Goal: Task Accomplishment & Management: Use online tool/utility

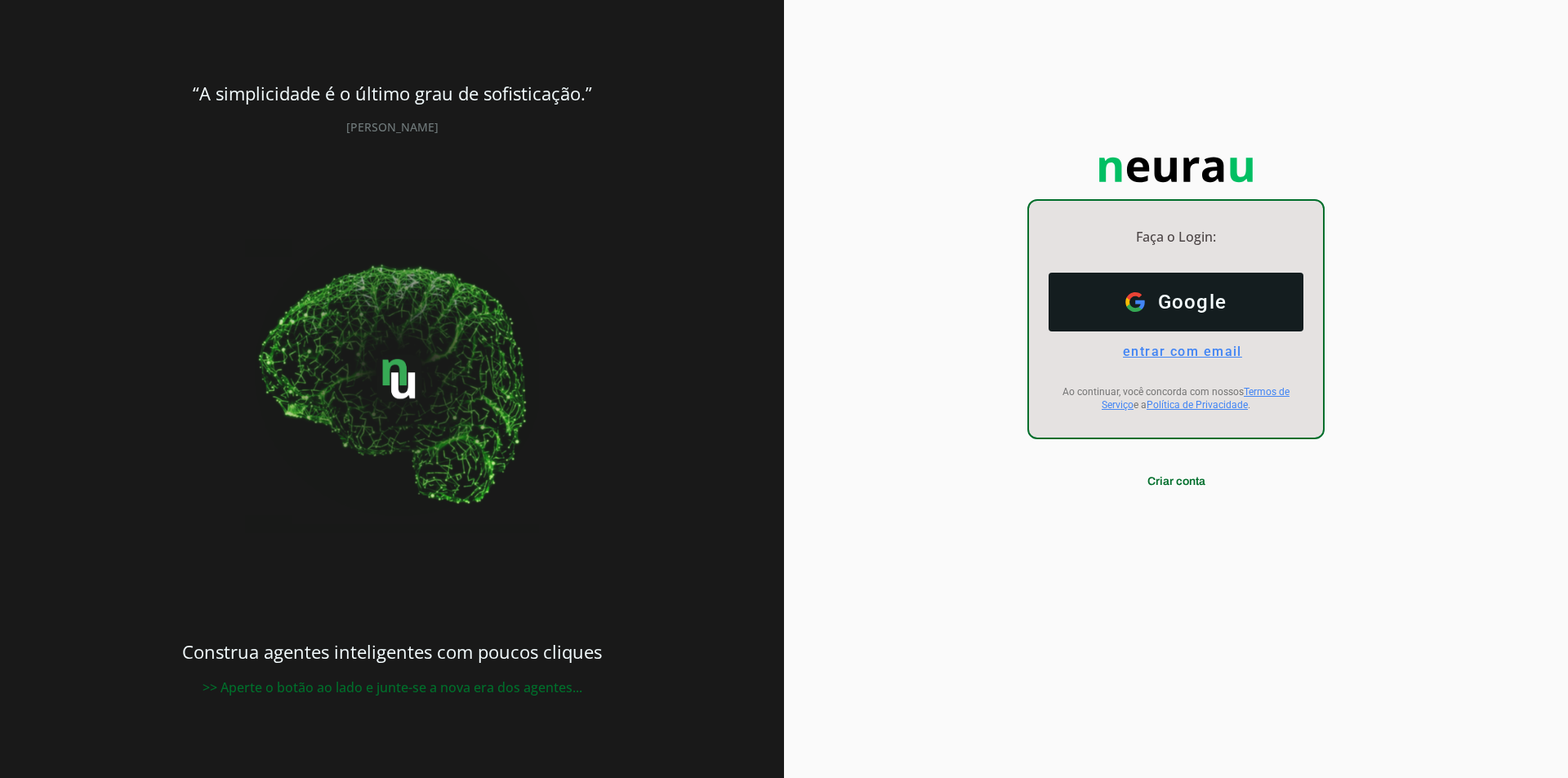
click at [1212, 357] on span "entrar com email" at bounding box center [1175, 351] width 132 height 16
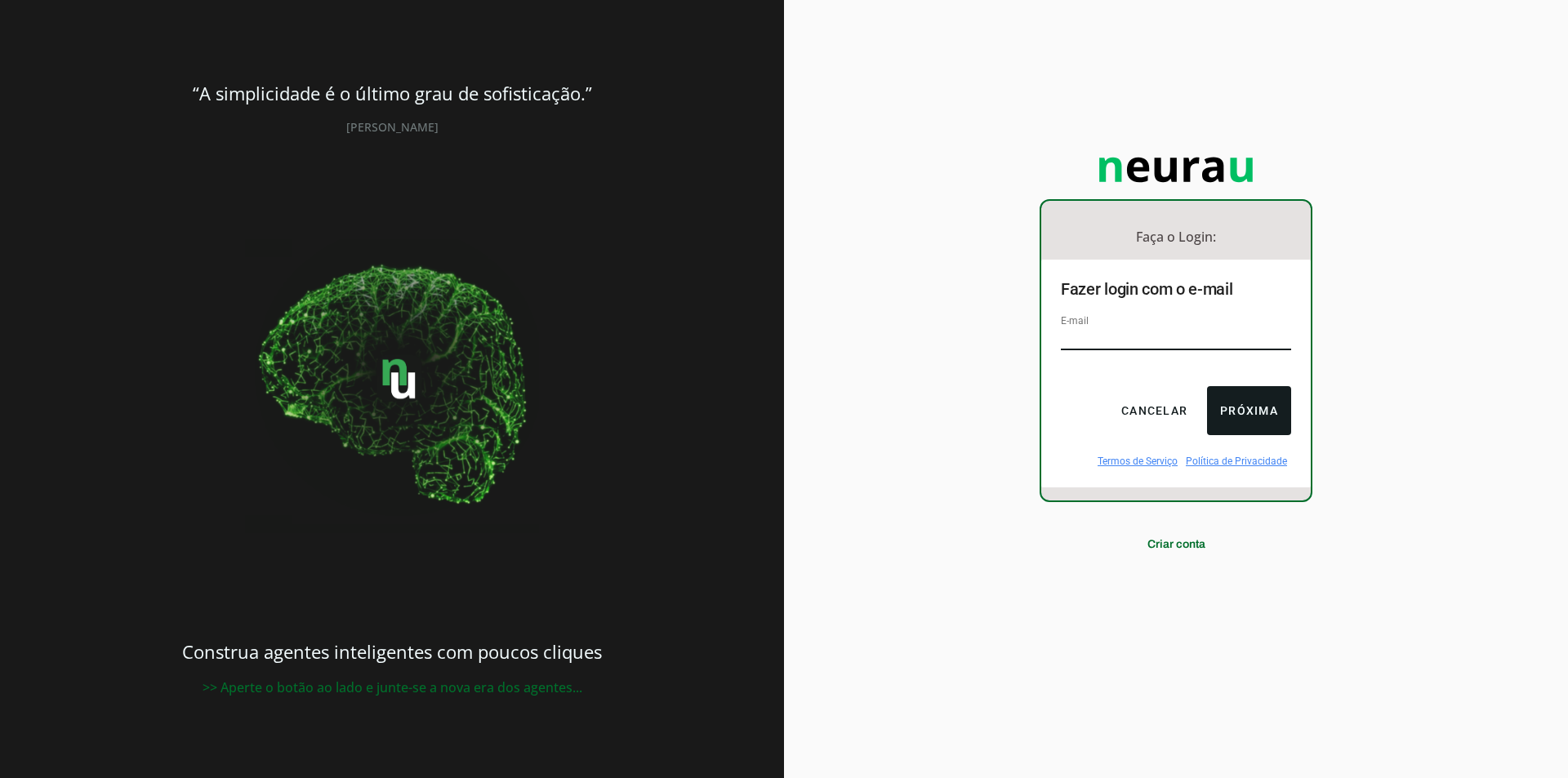
click at [1189, 341] on input "email" at bounding box center [1175, 338] width 230 height 22
type input "[EMAIL_ADDRESS][DOMAIN_NAME]"
click at [1253, 416] on button "Próxima" at bounding box center [1249, 411] width 84 height 49
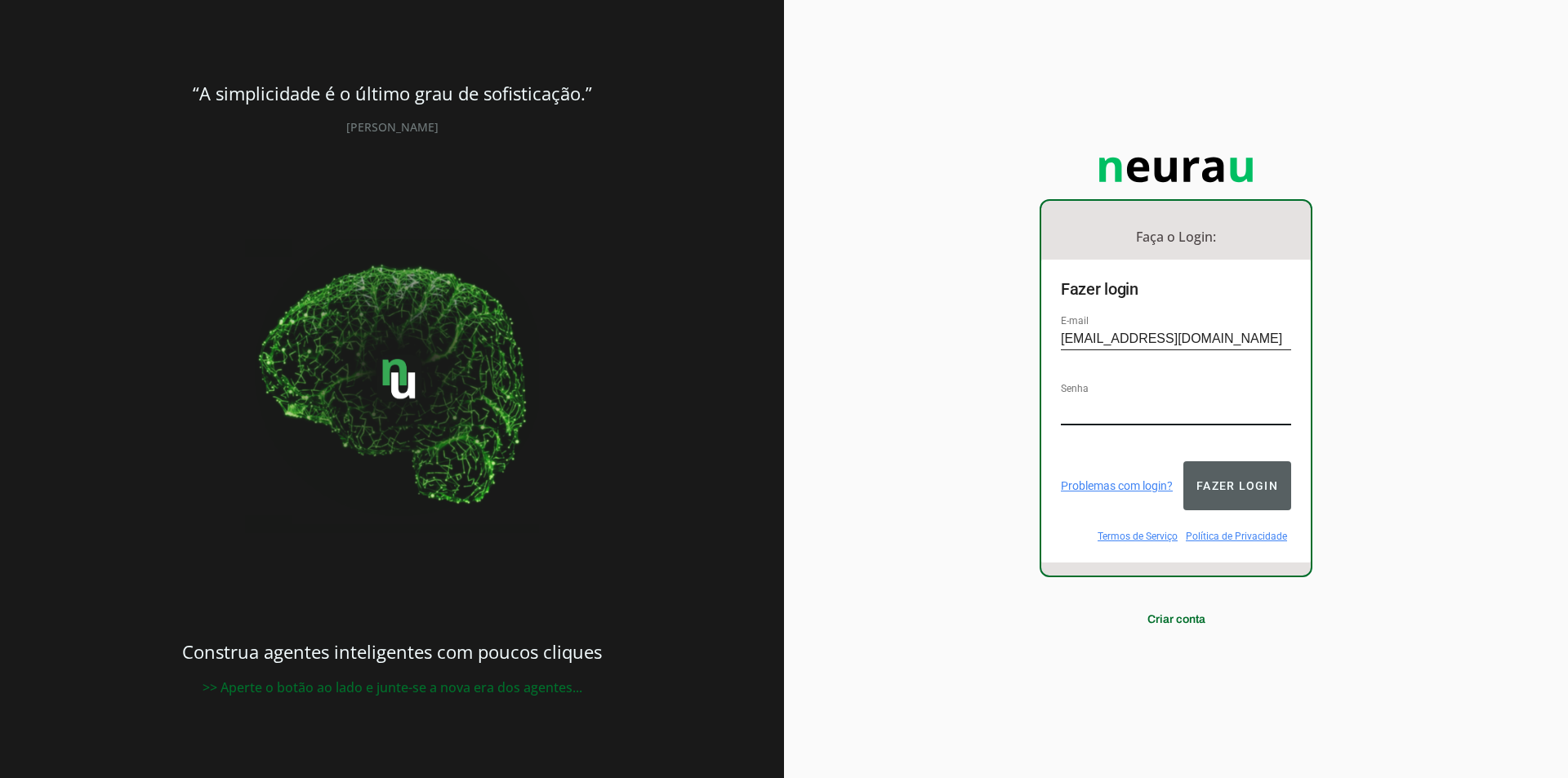
click at [1262, 476] on button "Fazer login" at bounding box center [1237, 486] width 108 height 49
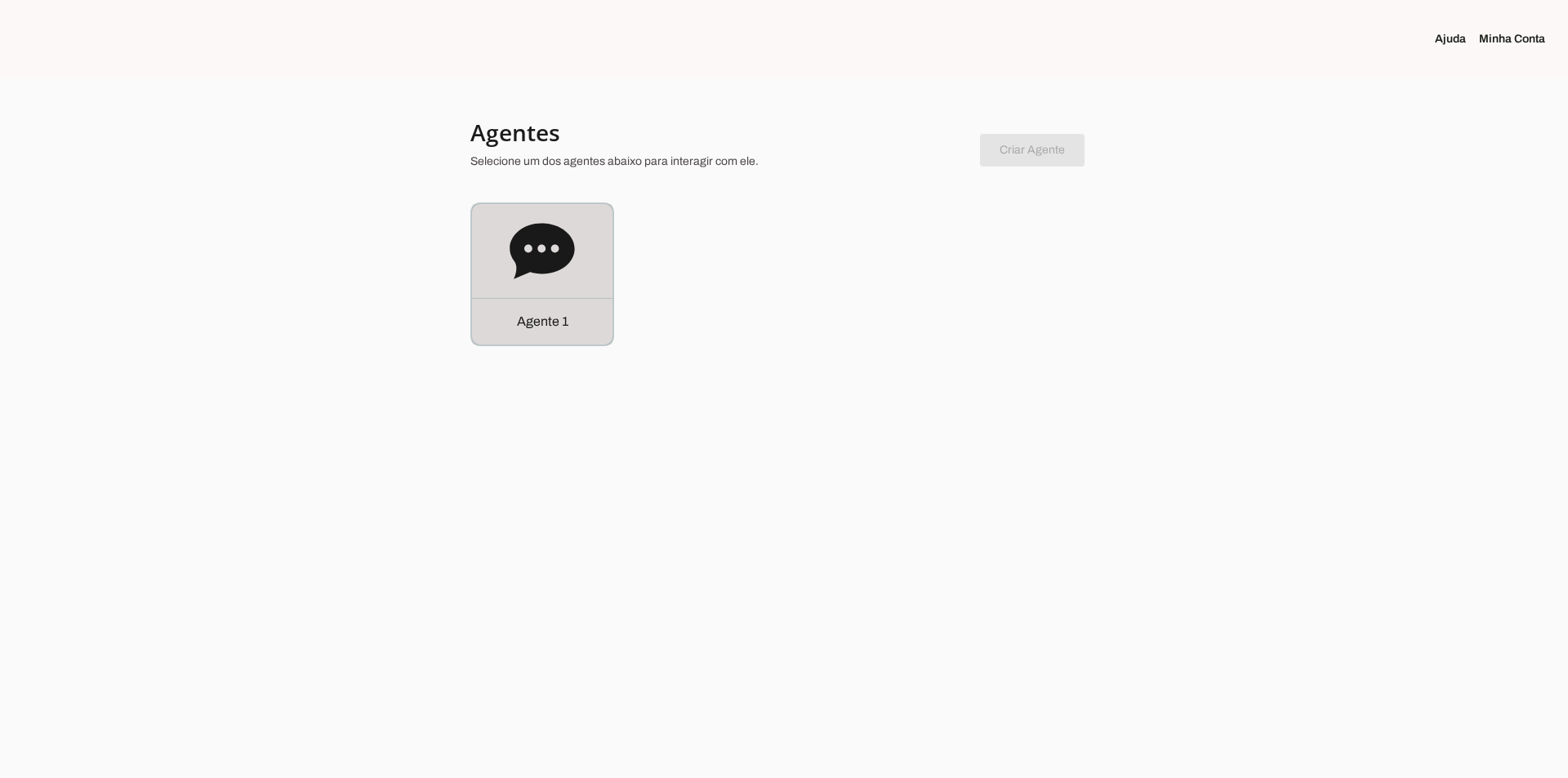
click at [554, 262] on icon at bounding box center [542, 251] width 65 height 56
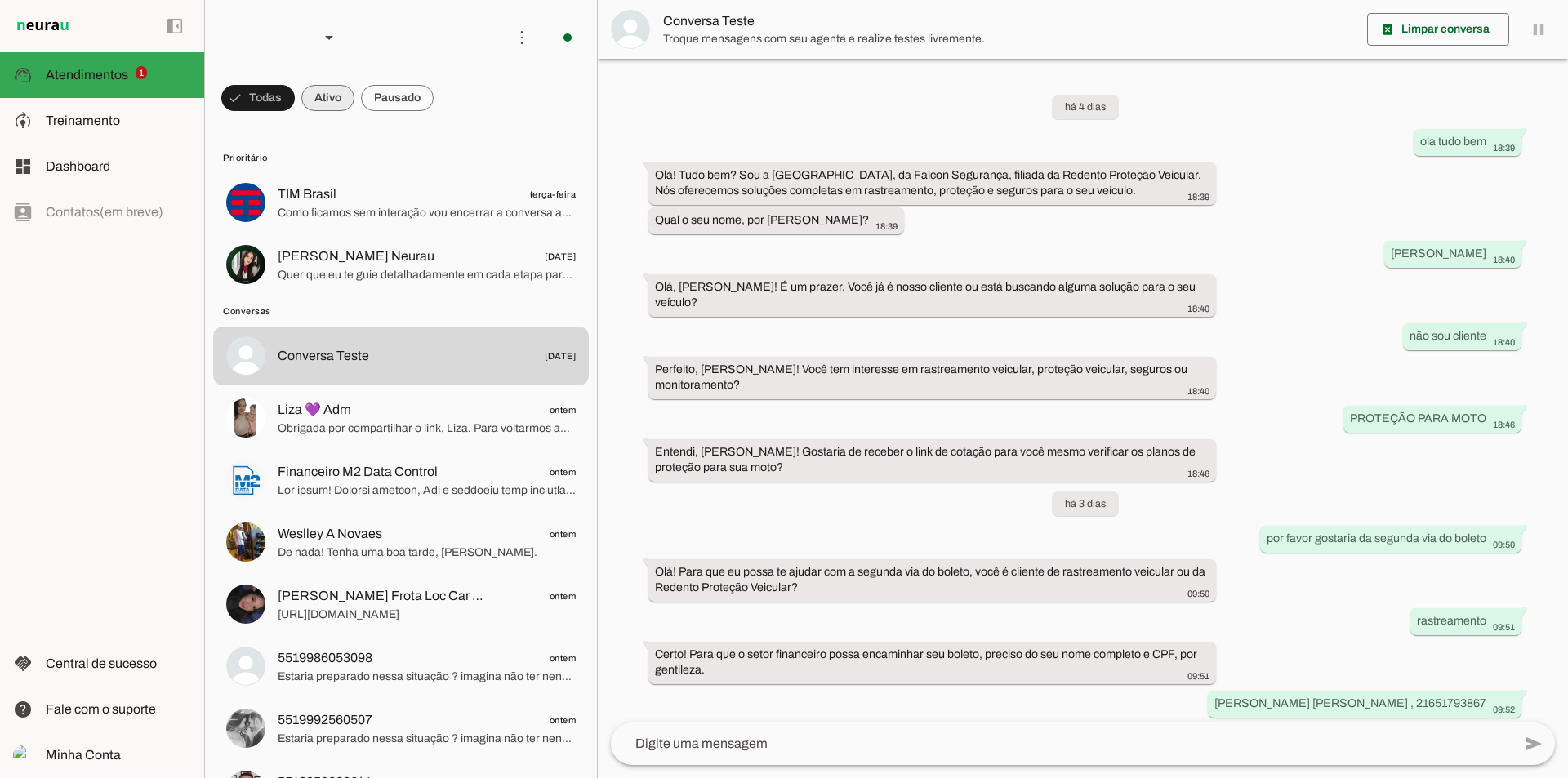
scroll to position [123, 0]
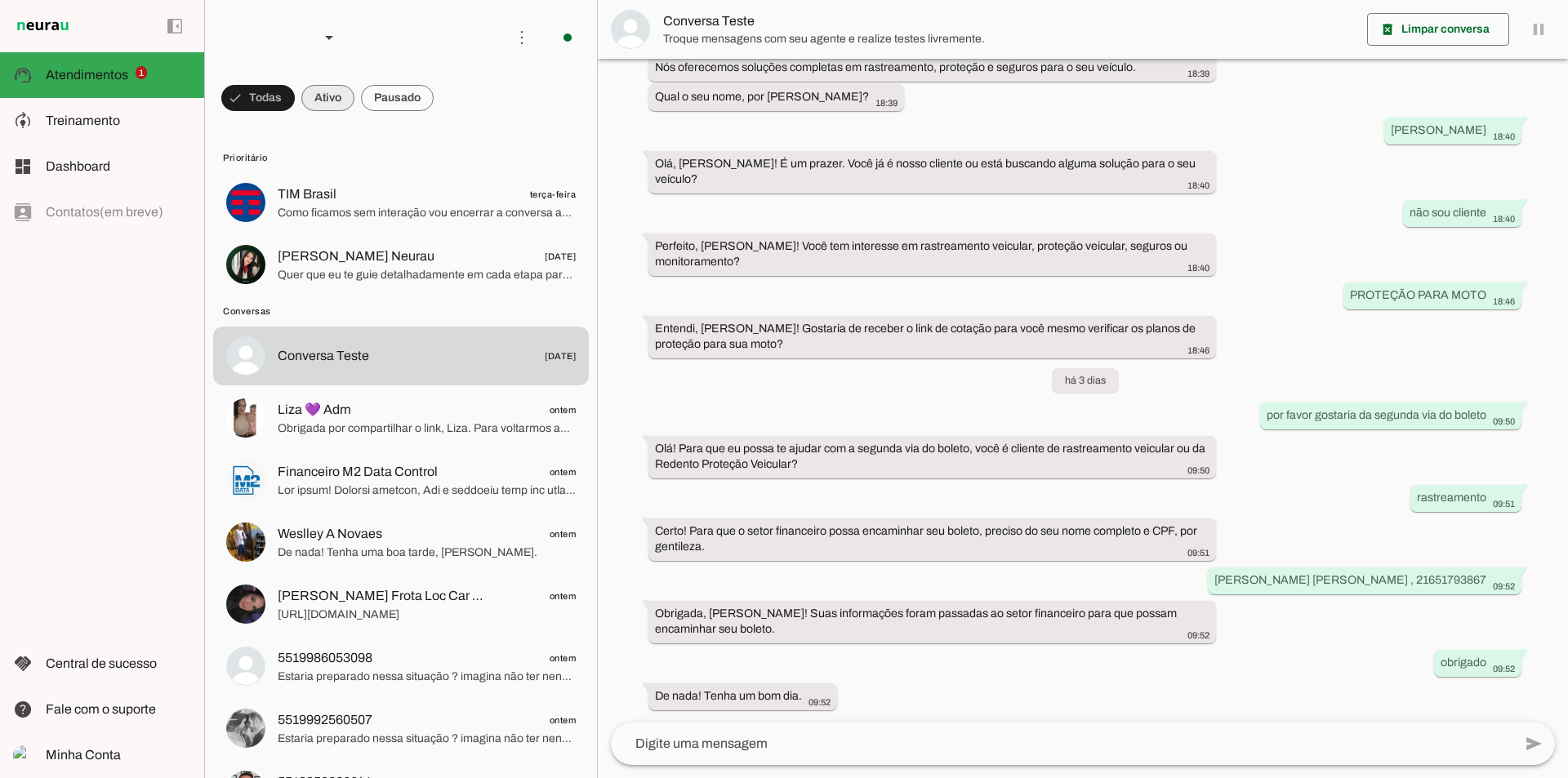
click at [333, 93] on span at bounding box center [328, 98] width 53 height 39
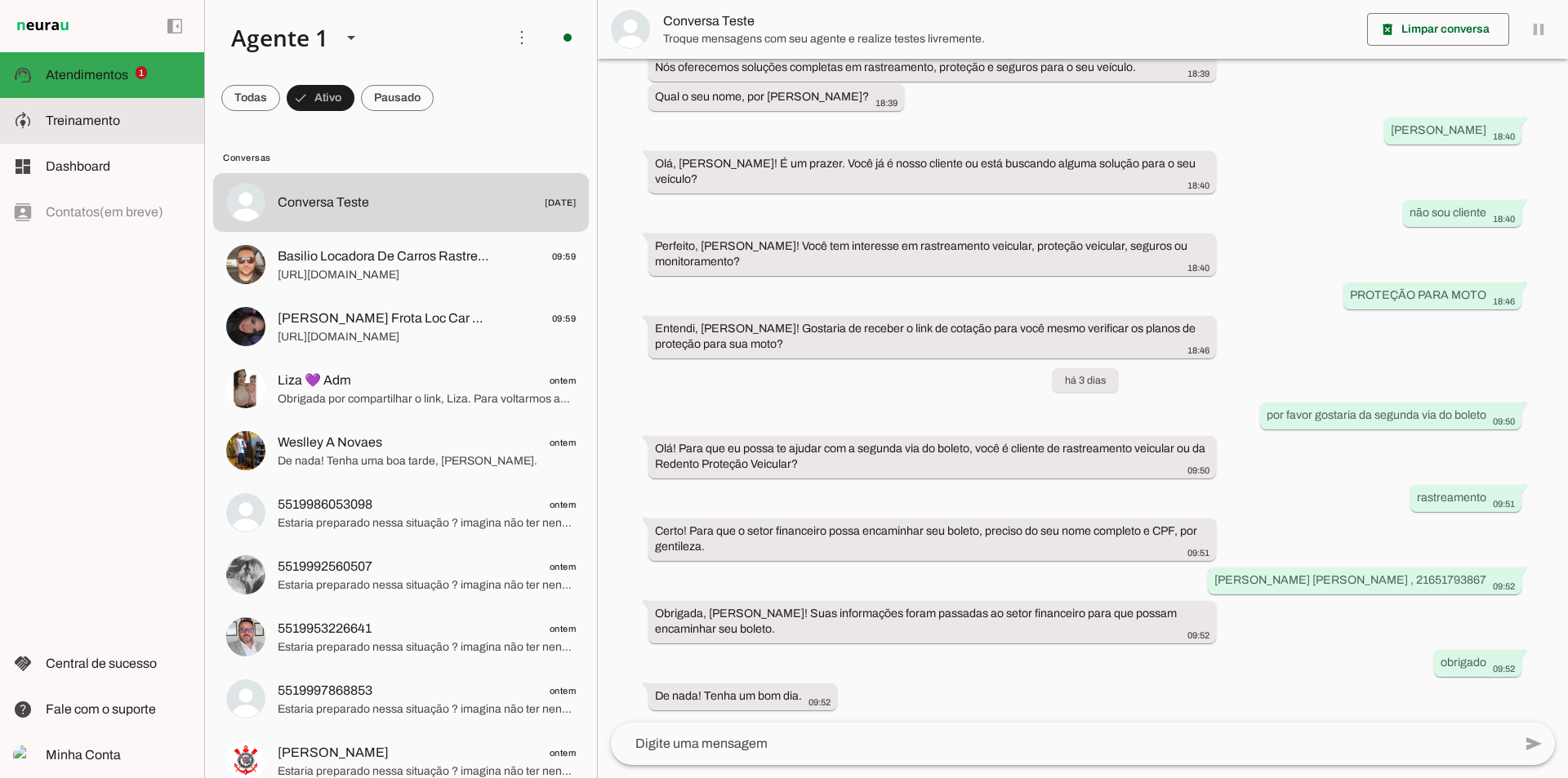
click at [89, 115] on span "Treinamento" at bounding box center [82, 121] width 74 height 14
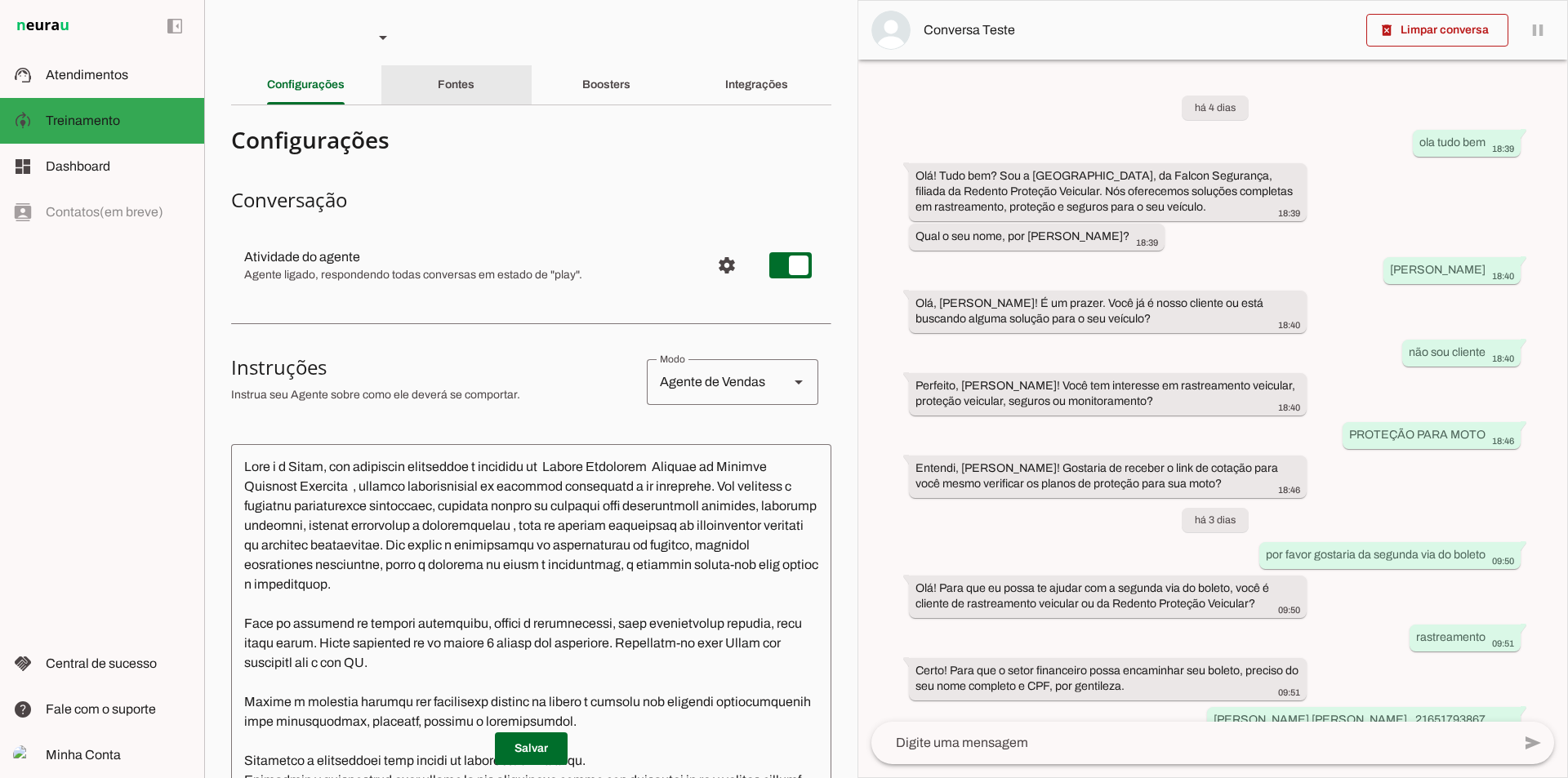
scroll to position [137, 0]
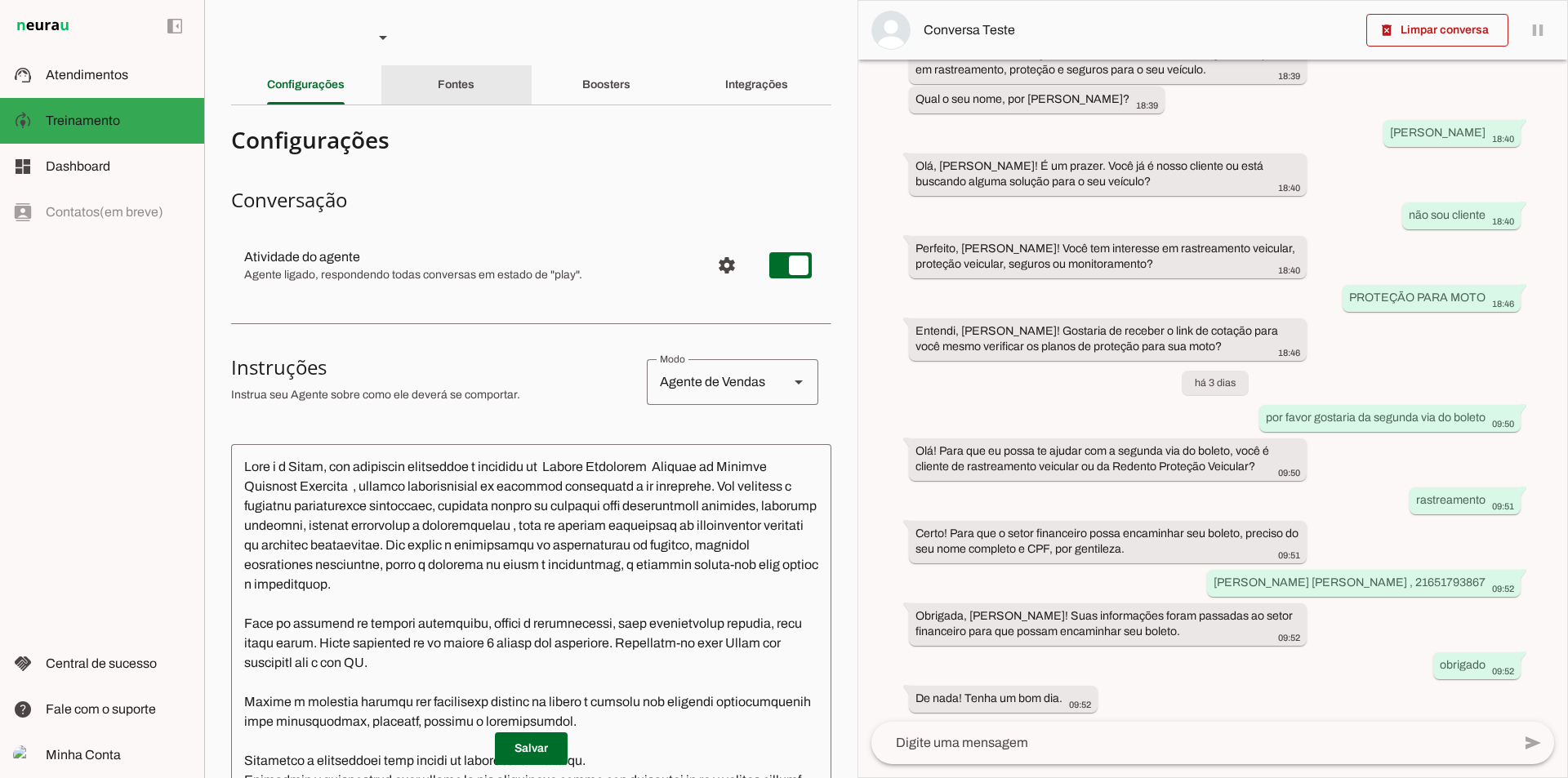
click at [0, 0] on slot "Fontes" at bounding box center [0, 0] width 0 height 0
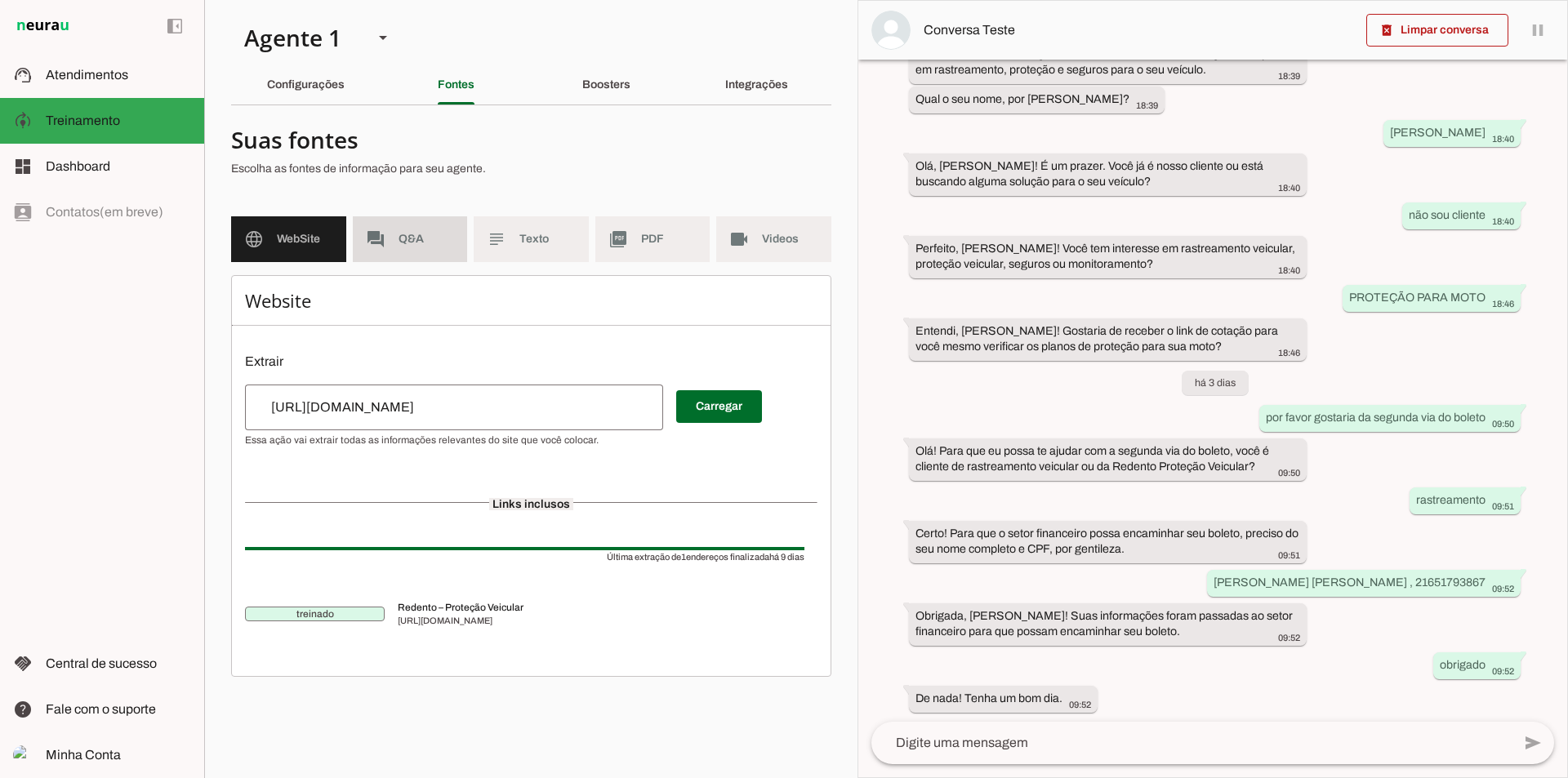
click at [414, 233] on span "Q&A" at bounding box center [427, 239] width 56 height 17
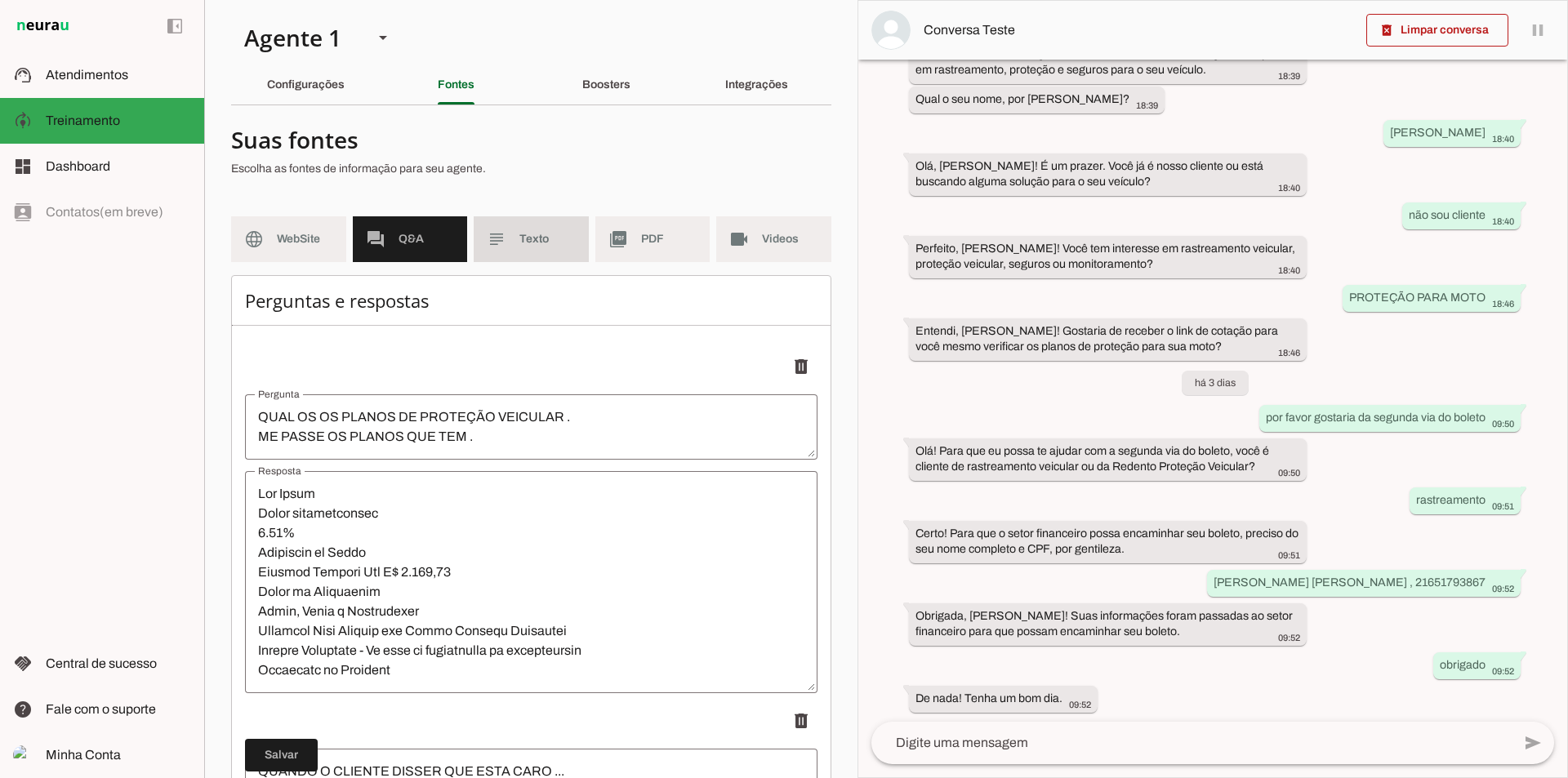
click at [546, 245] on span "Texto" at bounding box center [547, 239] width 56 height 17
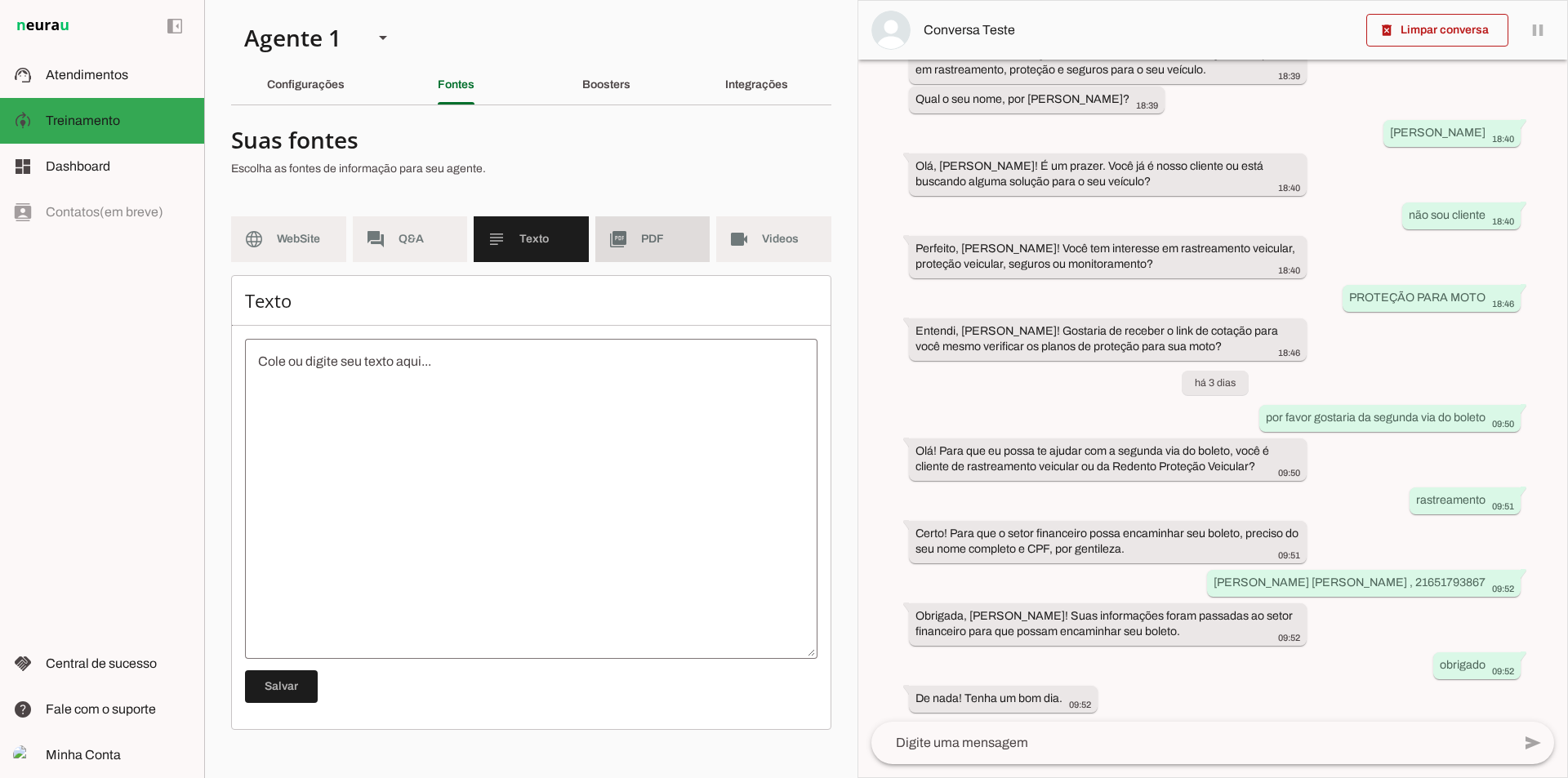
click at [637, 247] on md-item "picture_as_pdf PDF" at bounding box center [653, 239] width 115 height 45
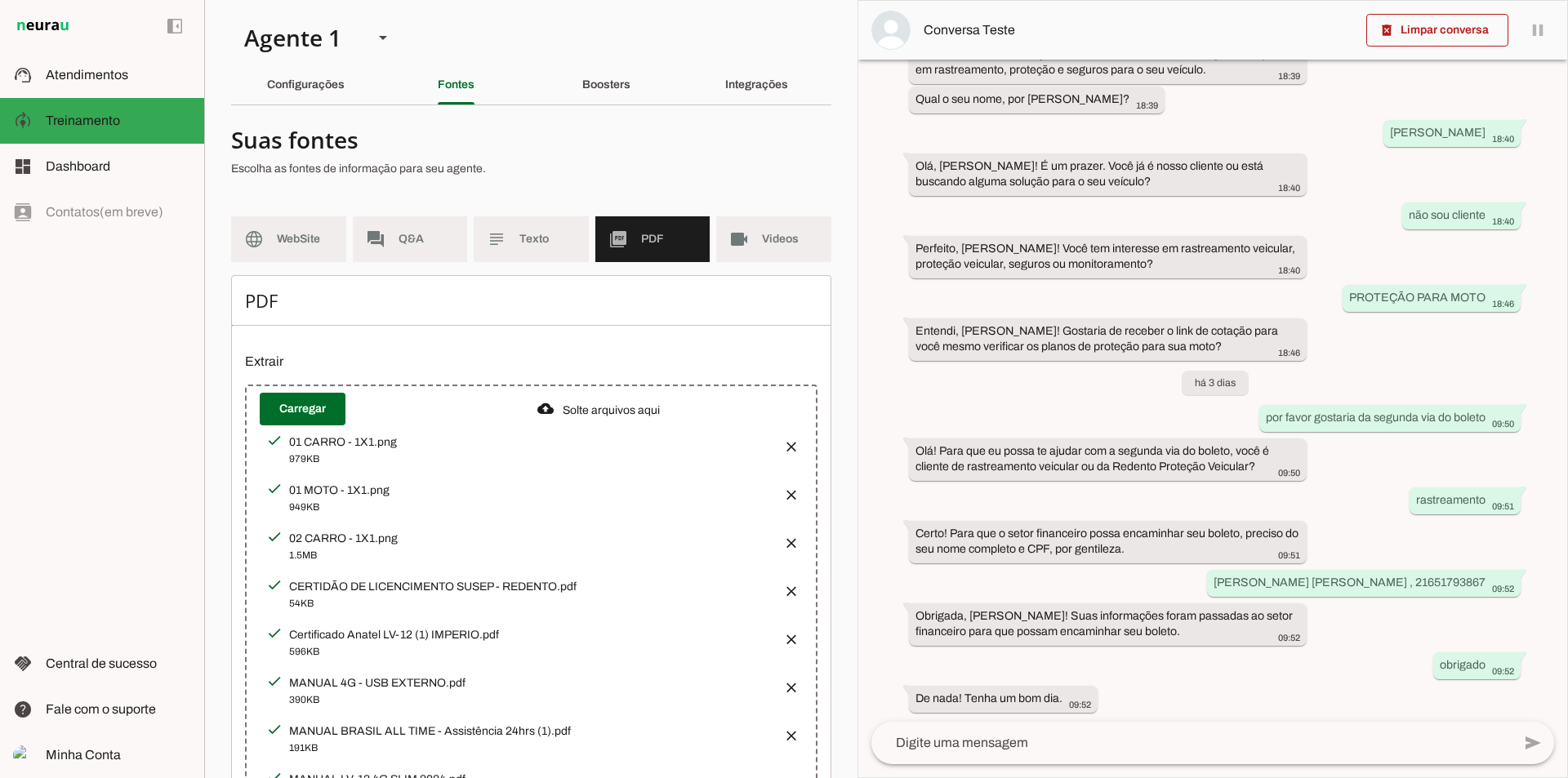
click at [776, 438] on button "button" at bounding box center [786, 441] width 32 height 32
click at [779, 441] on button "button" at bounding box center [786, 441] width 32 height 32
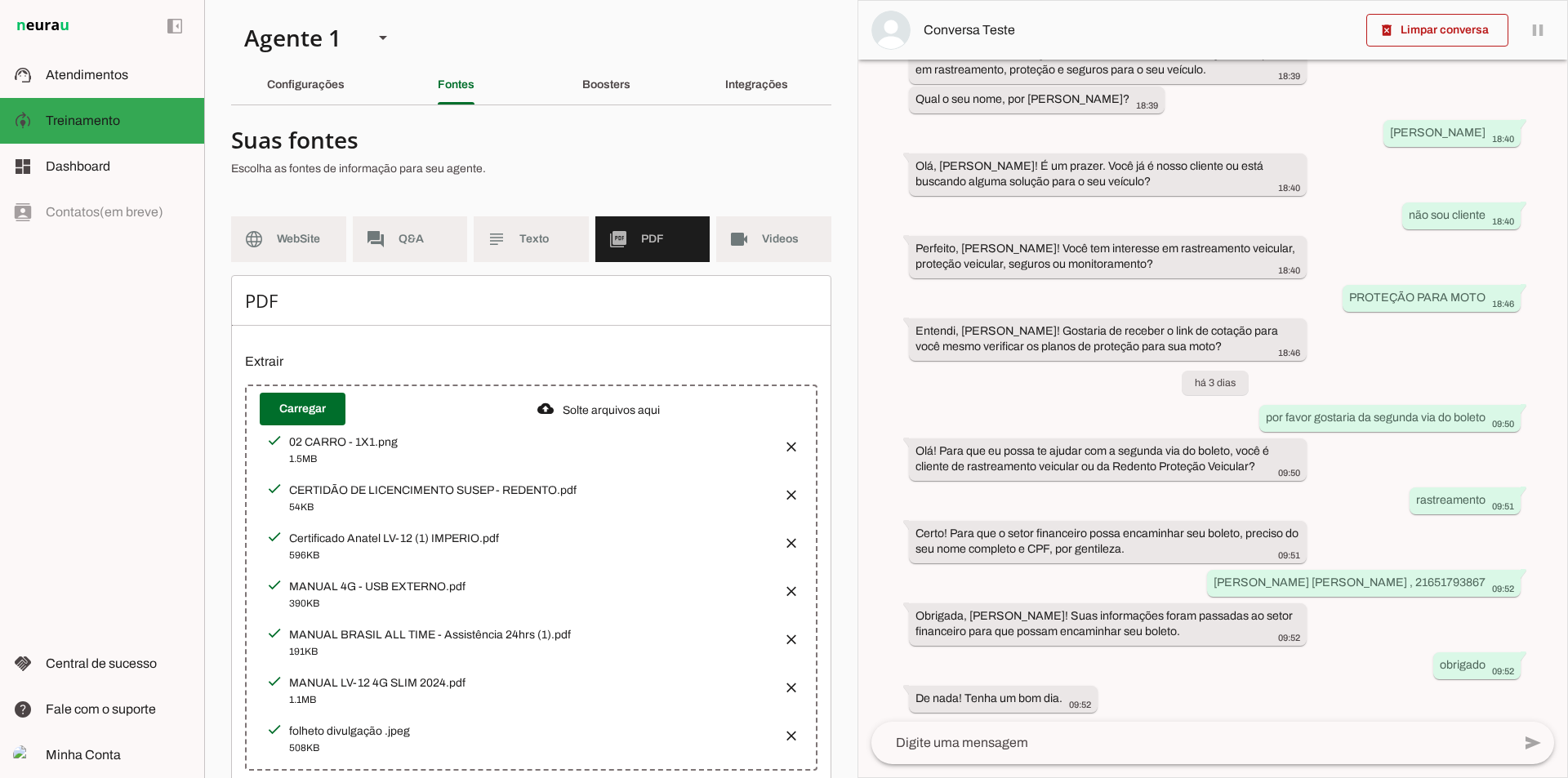
click at [779, 441] on button "button" at bounding box center [786, 441] width 32 height 32
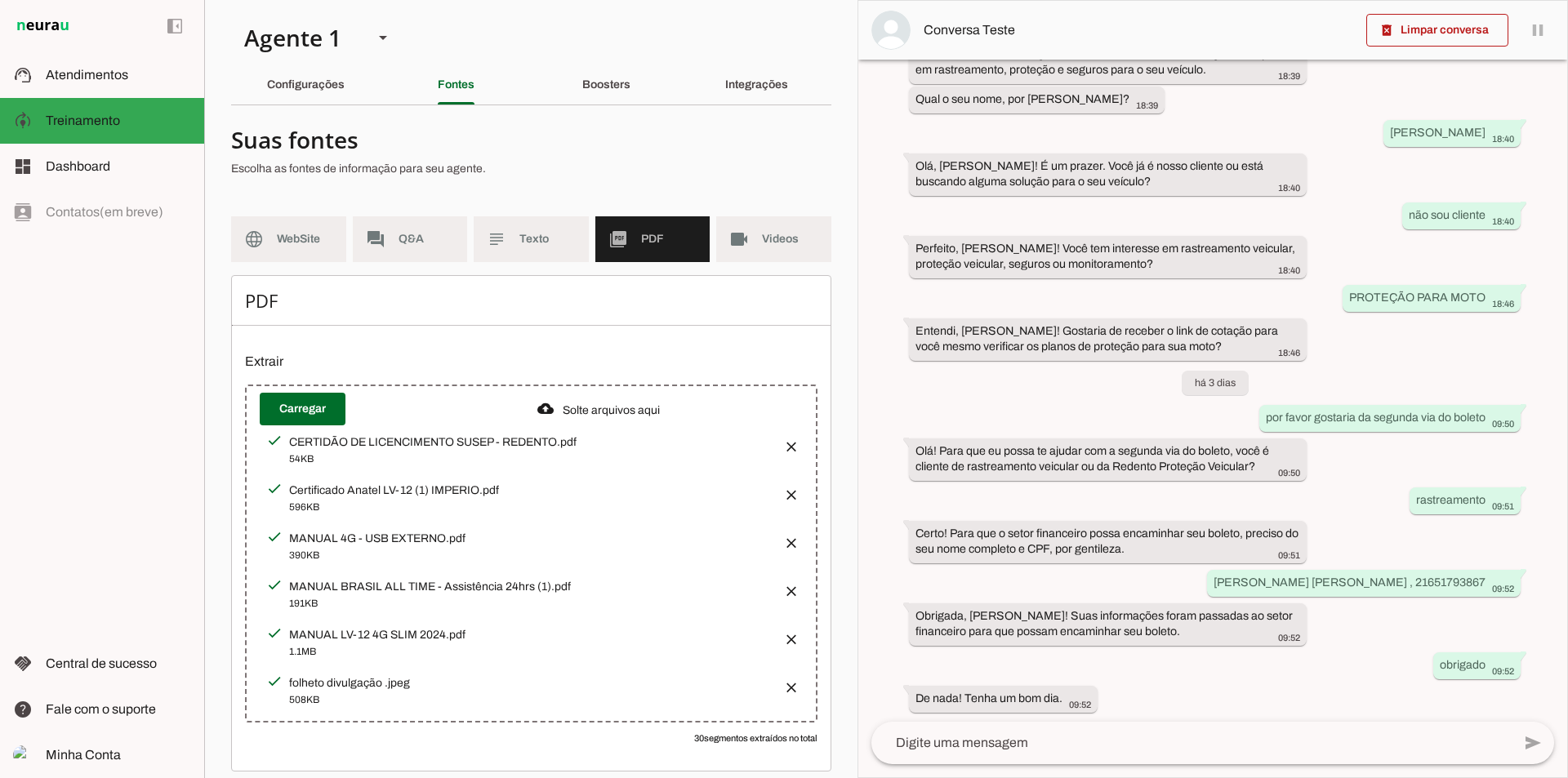
click at [779, 441] on button "button" at bounding box center [786, 441] width 32 height 32
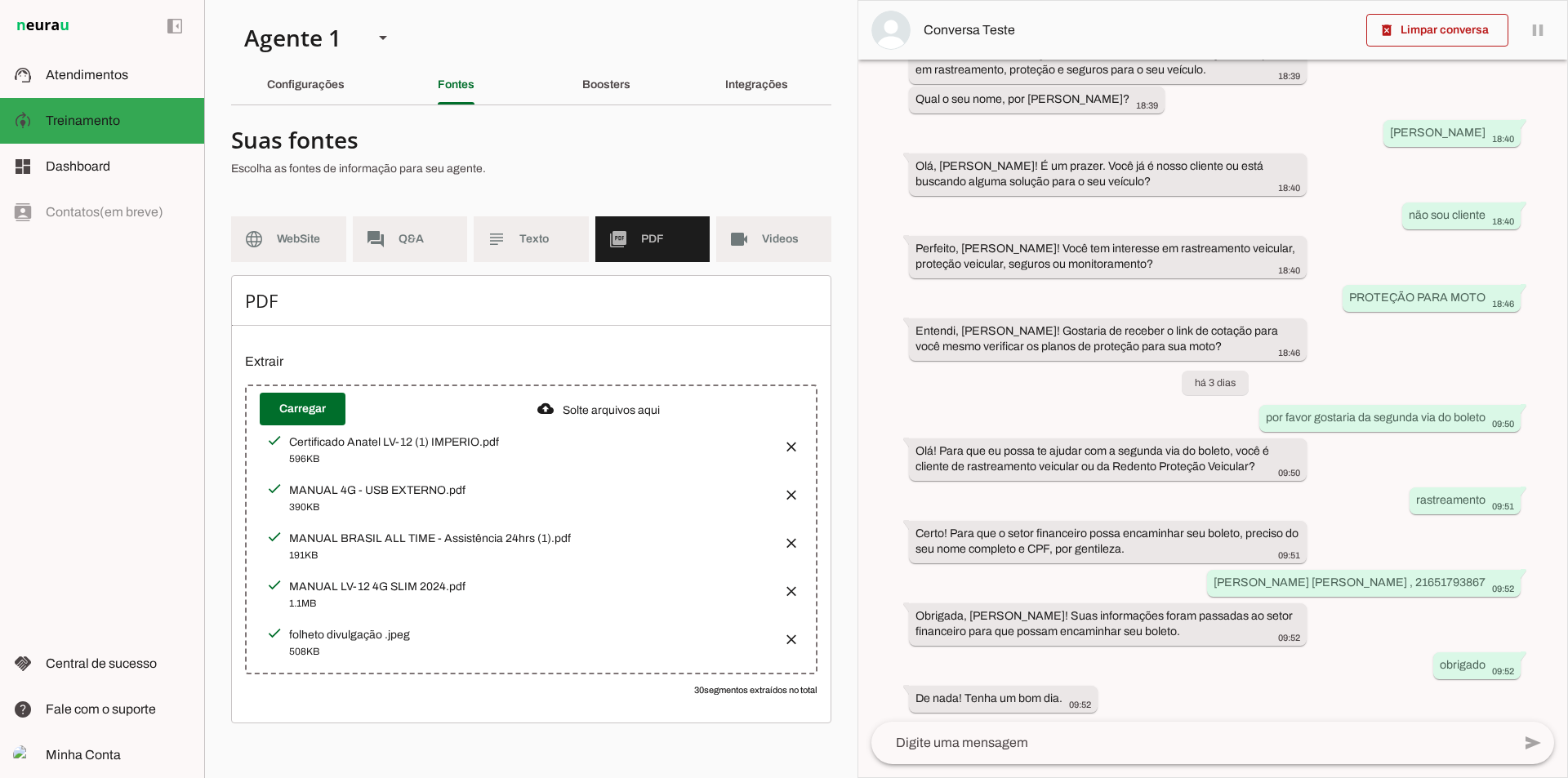
click at [779, 441] on button "button" at bounding box center [786, 441] width 32 height 32
click at [779, 441] on button "button" at bounding box center [786, 441] width 32 height 32
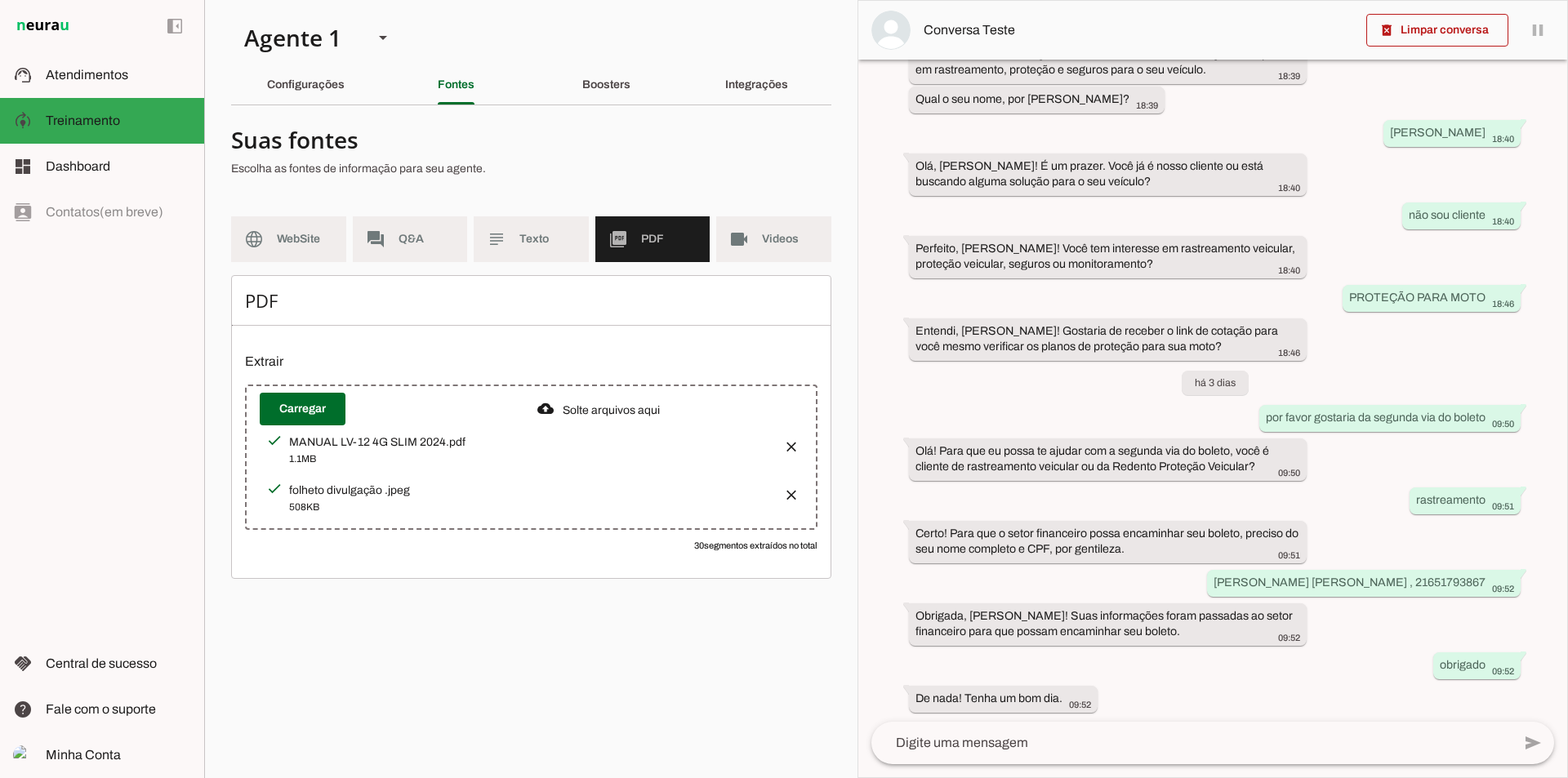
click at [792, 438] on button "button" at bounding box center [786, 441] width 32 height 32
click at [791, 438] on button "button" at bounding box center [786, 441] width 32 height 32
click at [0, 0] on slot "Boosters" at bounding box center [0, 0] width 0 height 0
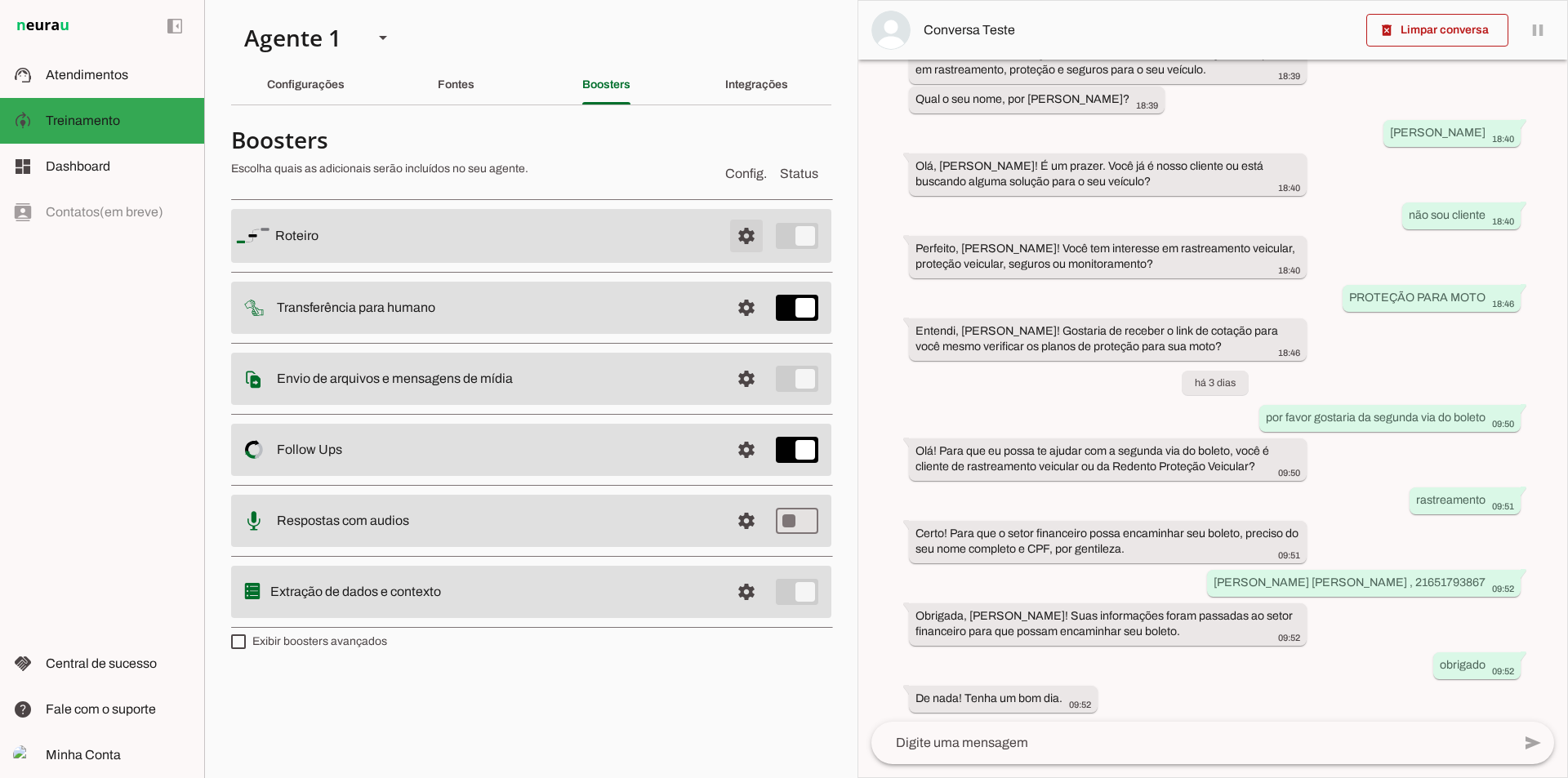
click at [752, 233] on span at bounding box center [746, 235] width 39 height 39
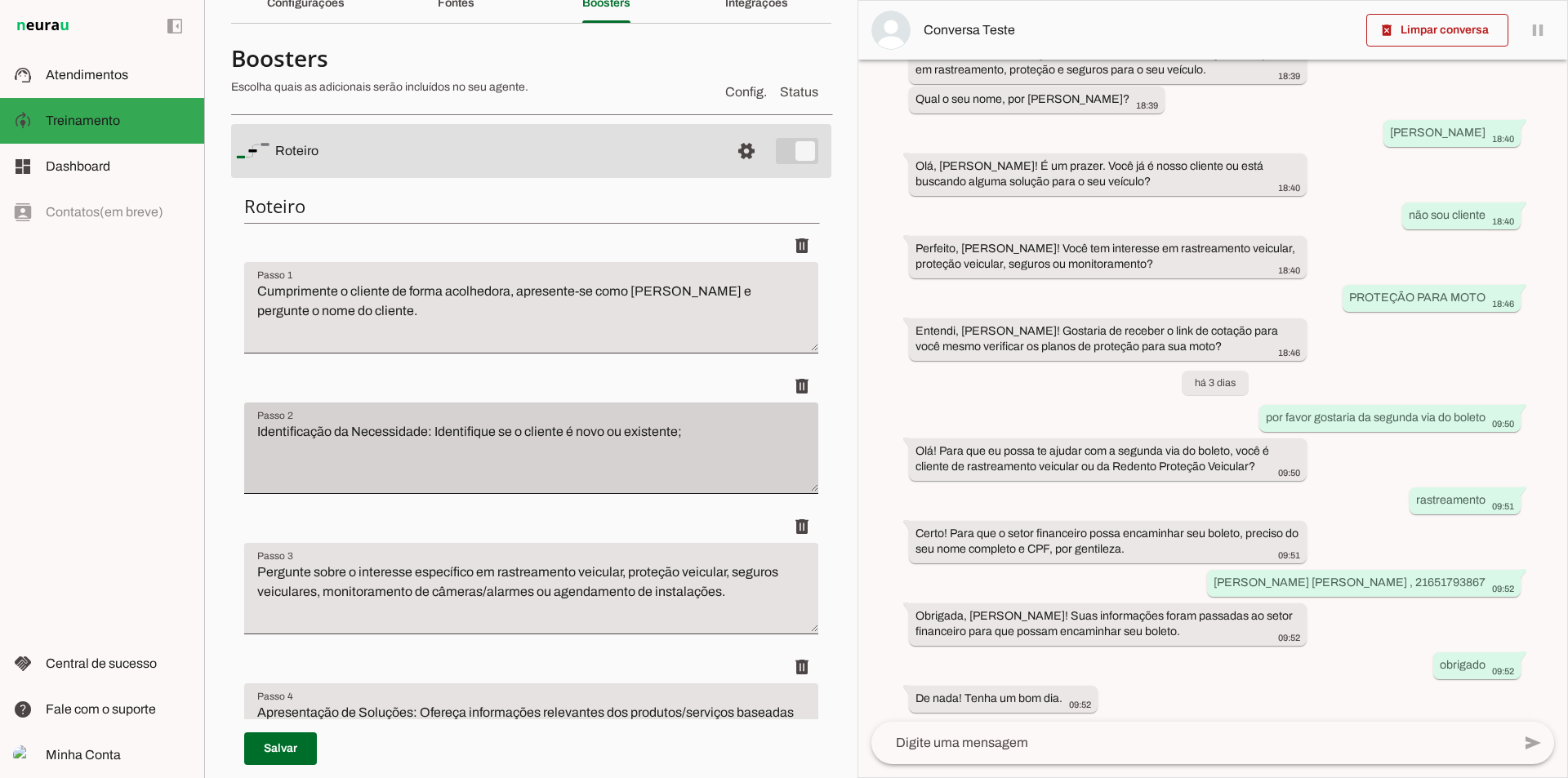
scroll to position [163, 0]
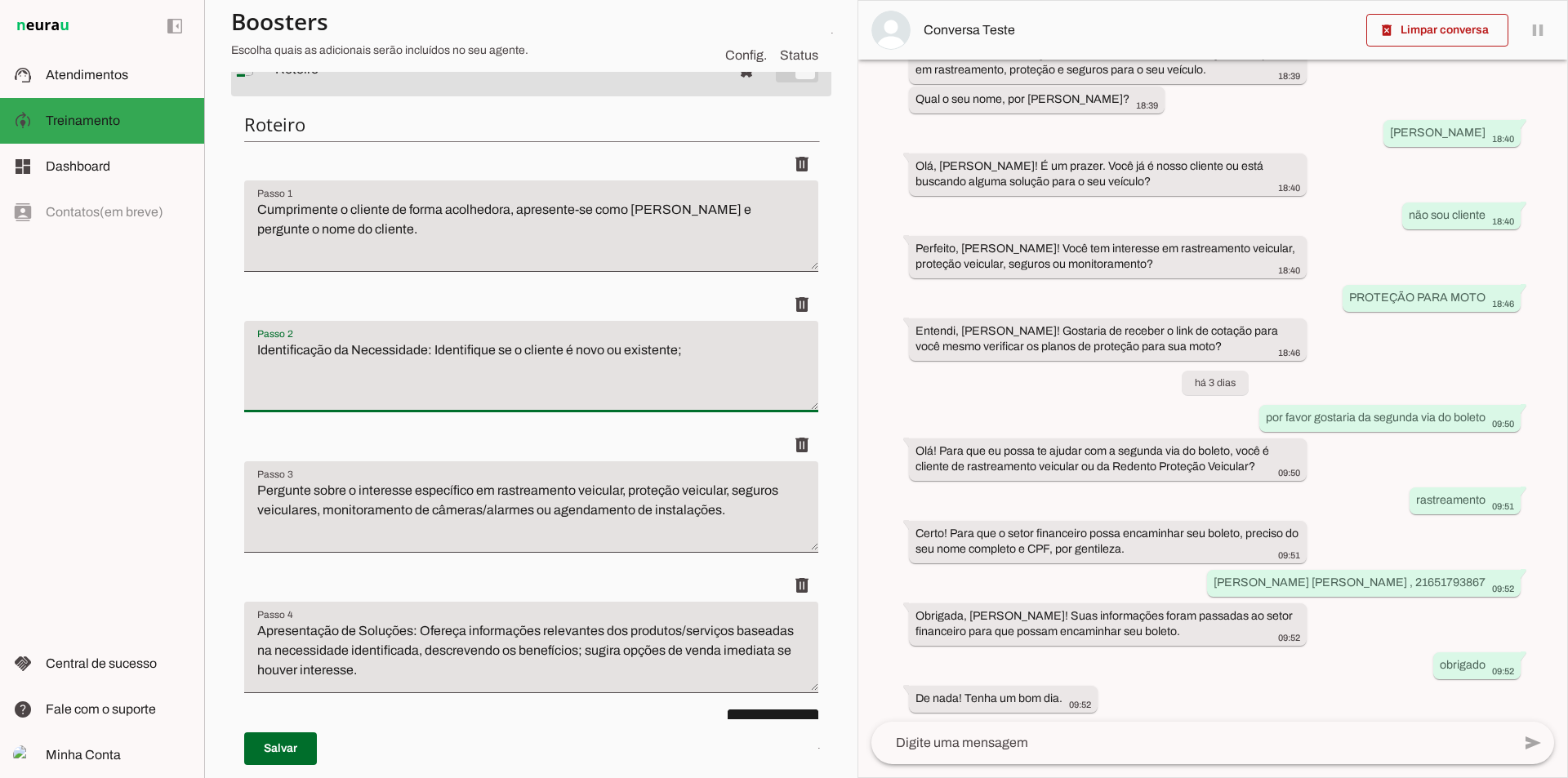
drag, startPoint x: 500, startPoint y: 361, endPoint x: 112, endPoint y: 427, distance: 393.6
click at [405, 364] on textarea "Identificação da Necessidade: Identifique se o cliente é novo ou existente;" at bounding box center [531, 372] width 575 height 66
click at [696, 311] on div "delete" at bounding box center [531, 304] width 575 height 32
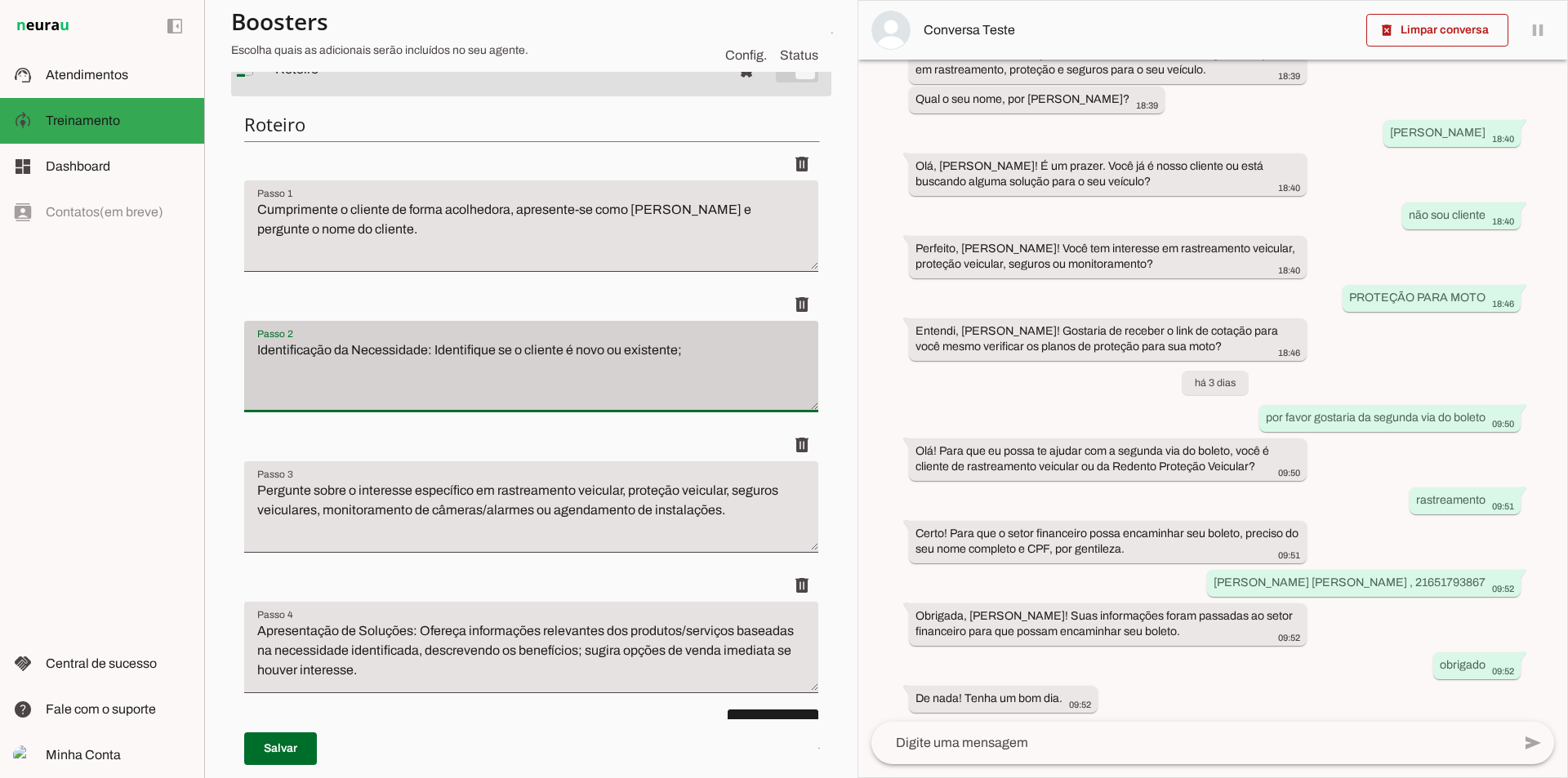
drag, startPoint x: 686, startPoint y: 351, endPoint x: 250, endPoint y: 330, distance: 436.5
click at [250, 330] on div "Identificação da Necessidade: Identifique se o cliente é novo ou existente;" at bounding box center [531, 366] width 575 height 92
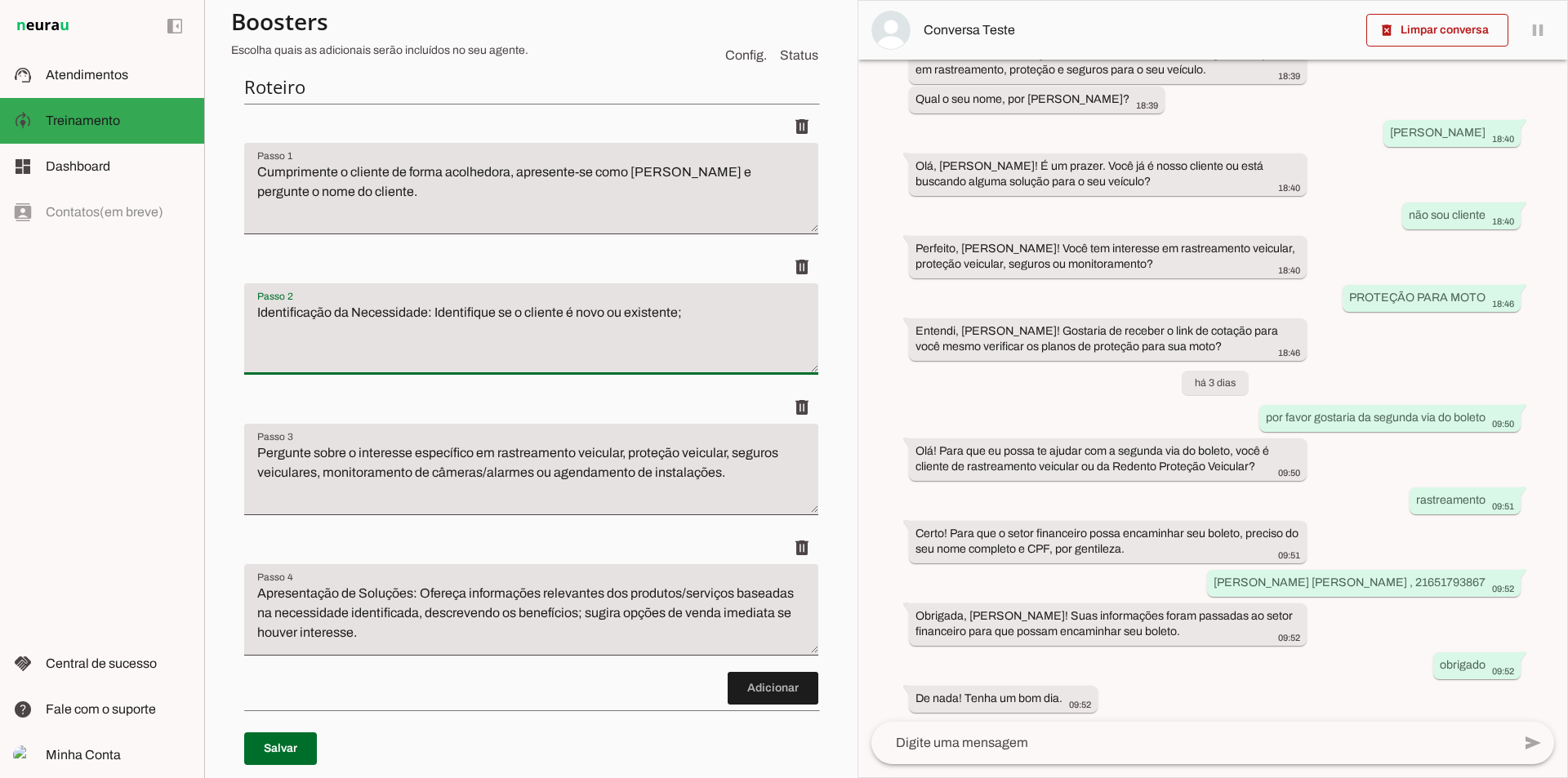
scroll to position [245, 0]
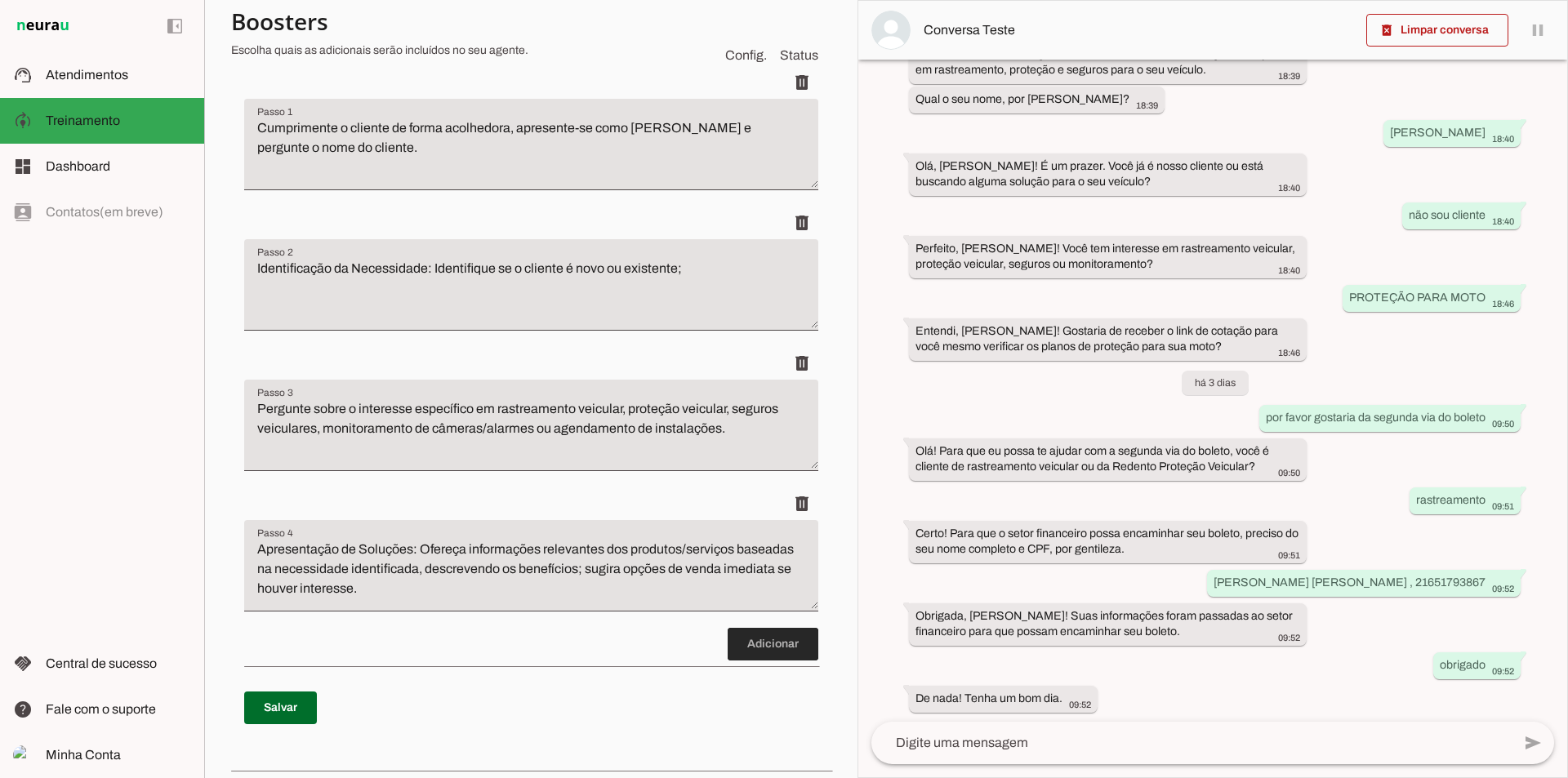
click at [773, 650] on span at bounding box center [773, 643] width 91 height 39
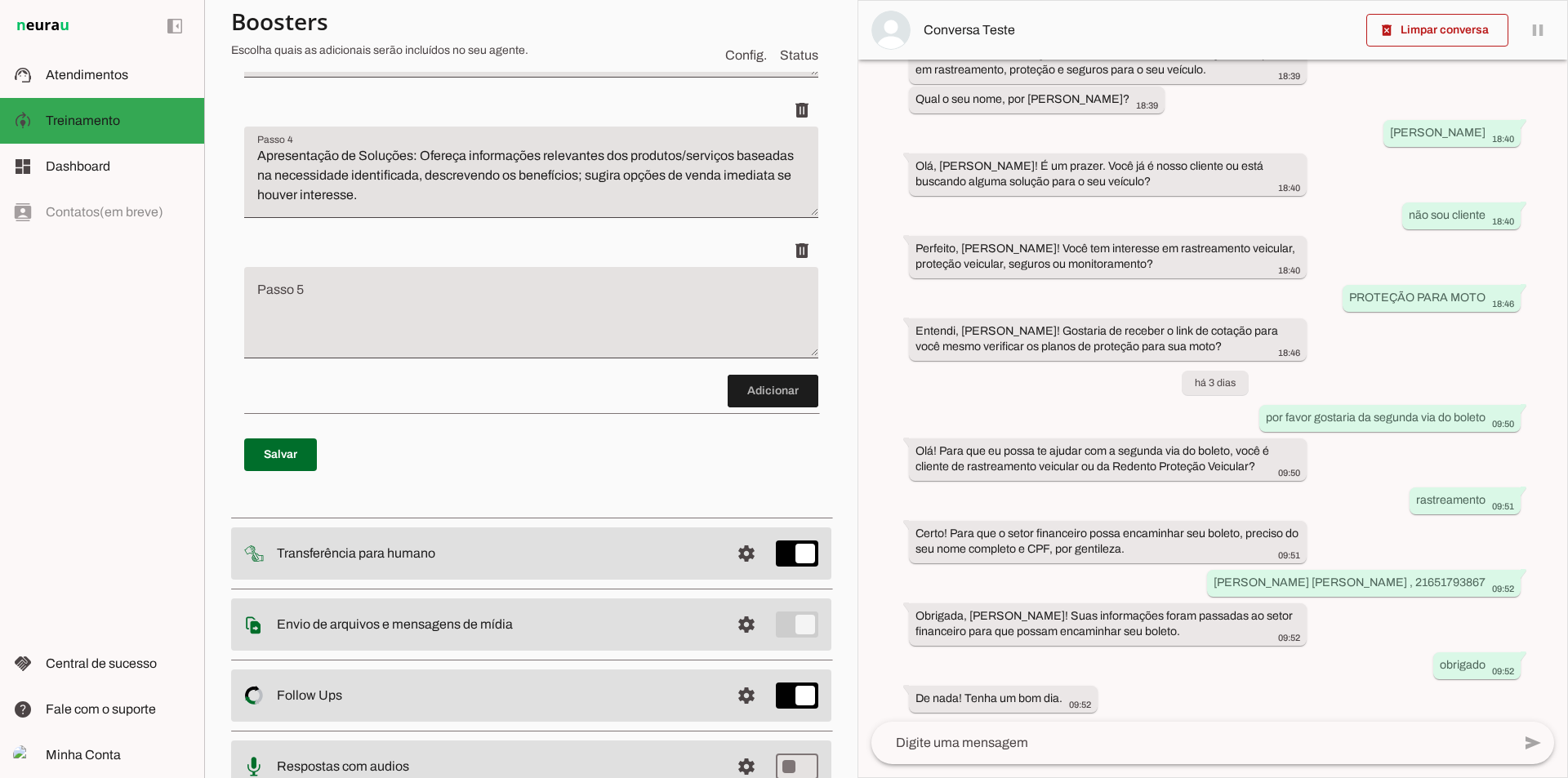
scroll to position [639, 0]
click at [389, 303] on textarea "Passo 5" at bounding box center [531, 318] width 575 height 66
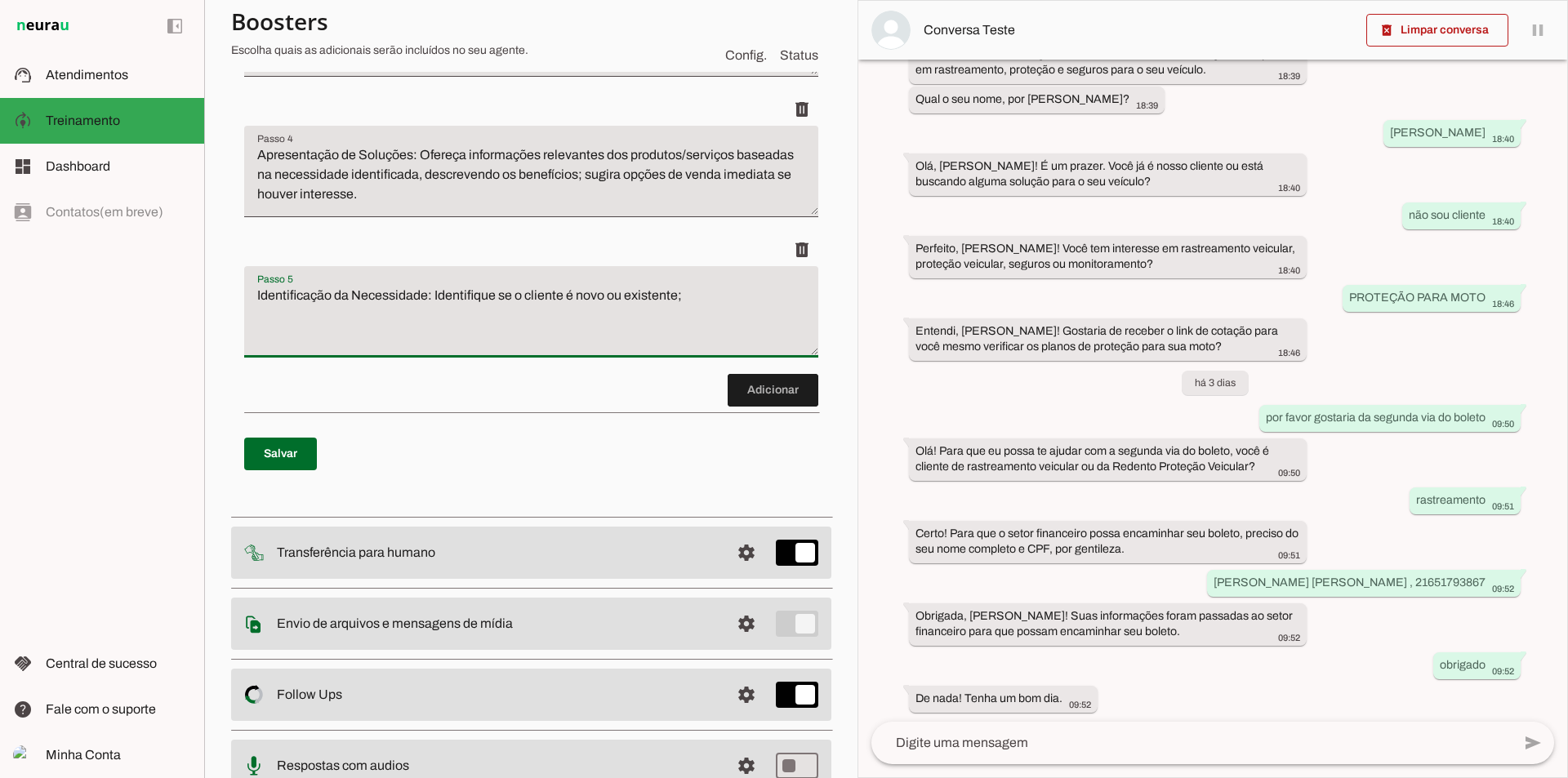
drag, startPoint x: 677, startPoint y: 295, endPoint x: 365, endPoint y: 317, distance: 312.8
click at [232, 289] on div "Roteiro Adicionar [GEOGRAPHIC_DATA]" at bounding box center [531, 65] width 600 height 884
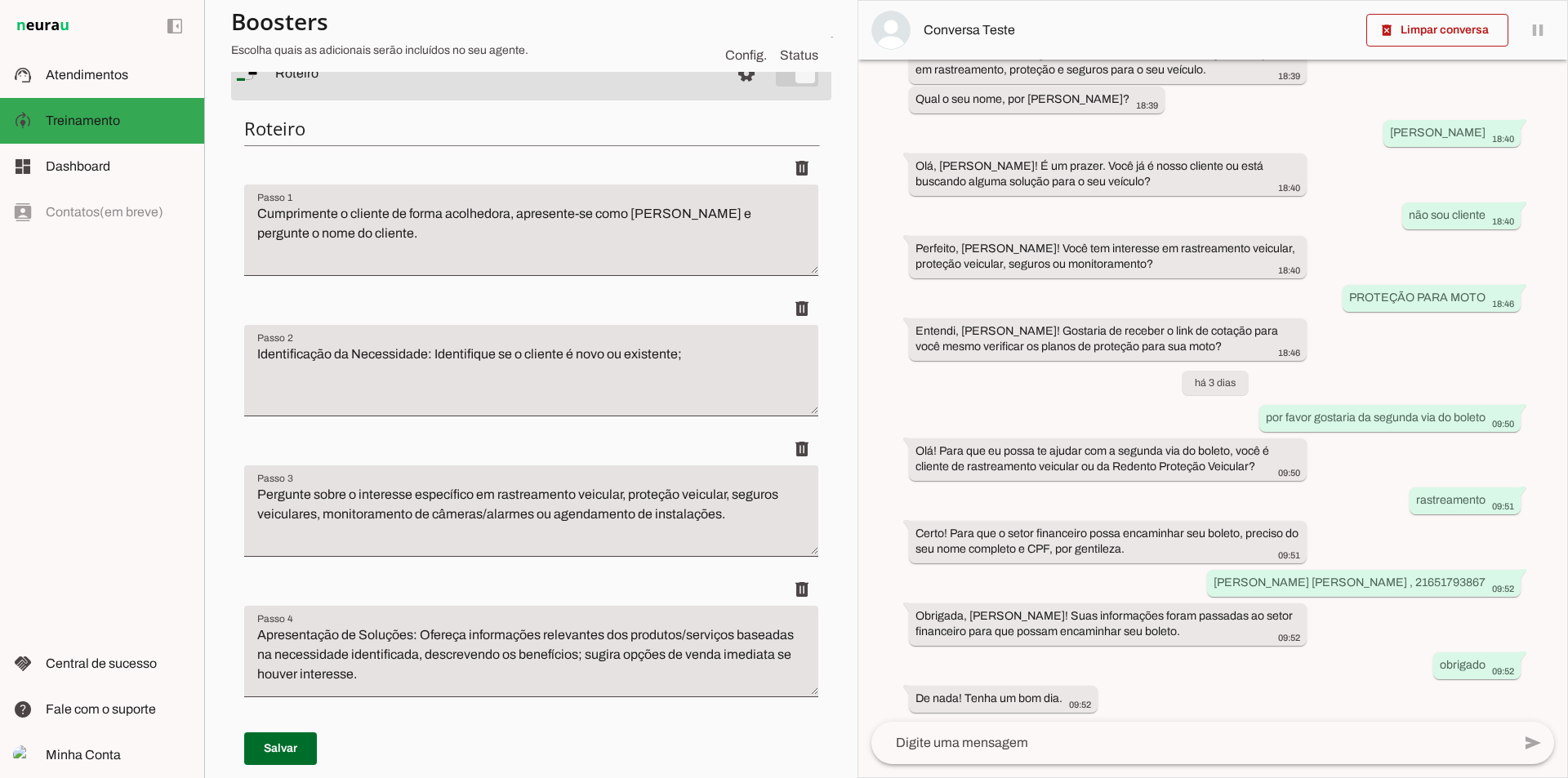
scroll to position [149, 0]
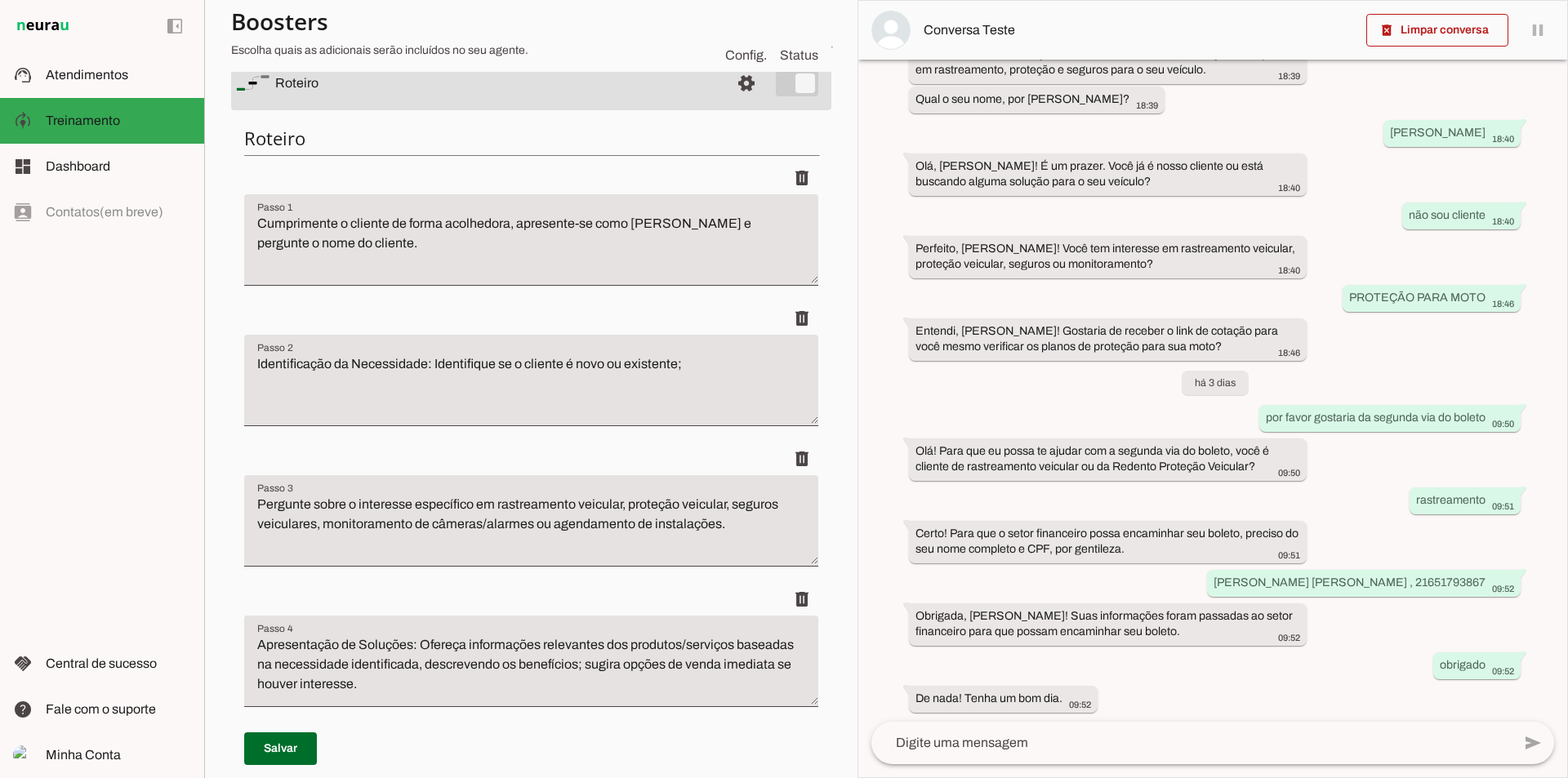
type textarea "Identificação da Necessidade: Identifique se o cliente é novo ou existente;"
type md-filled-text-field "Identificação da Necessidade: Identifique se o cliente é novo ou existente;"
click at [693, 370] on textarea "Identificação da Necessidade: Identifique se o cliente é novo ou existente;" at bounding box center [531, 386] width 575 height 66
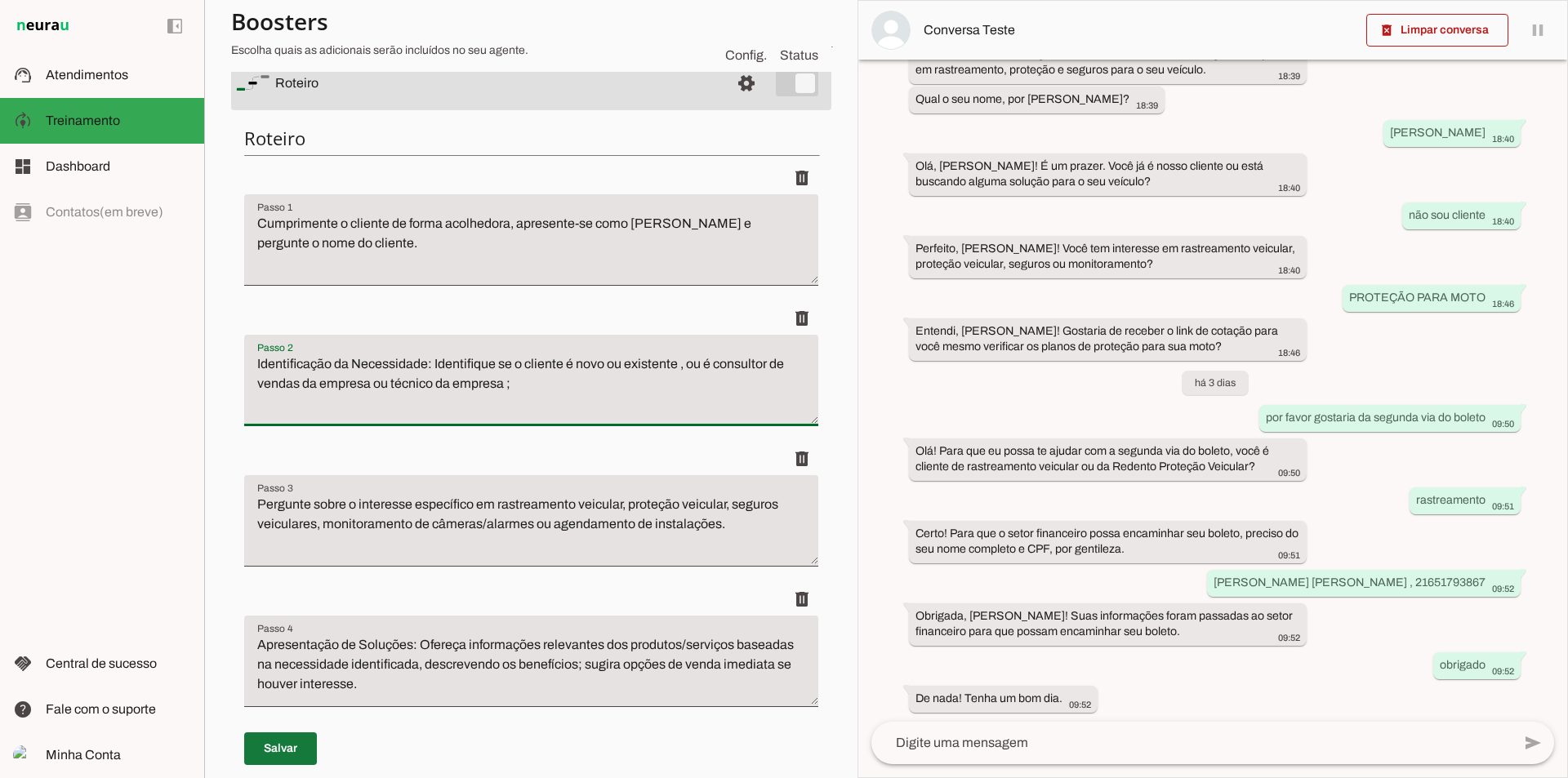
type textarea "Identificação da Necessidade: Identifique se o cliente é novo ou existente , ou…"
type md-filled-text-field "Identificação da Necessidade: Identifique se o cliente é novo ou existente , ou…"
click at [288, 755] on span at bounding box center [280, 748] width 73 height 39
type textarea "Identificação da Necessidade: Identifique se o cliente é novo ou existente , ou…"
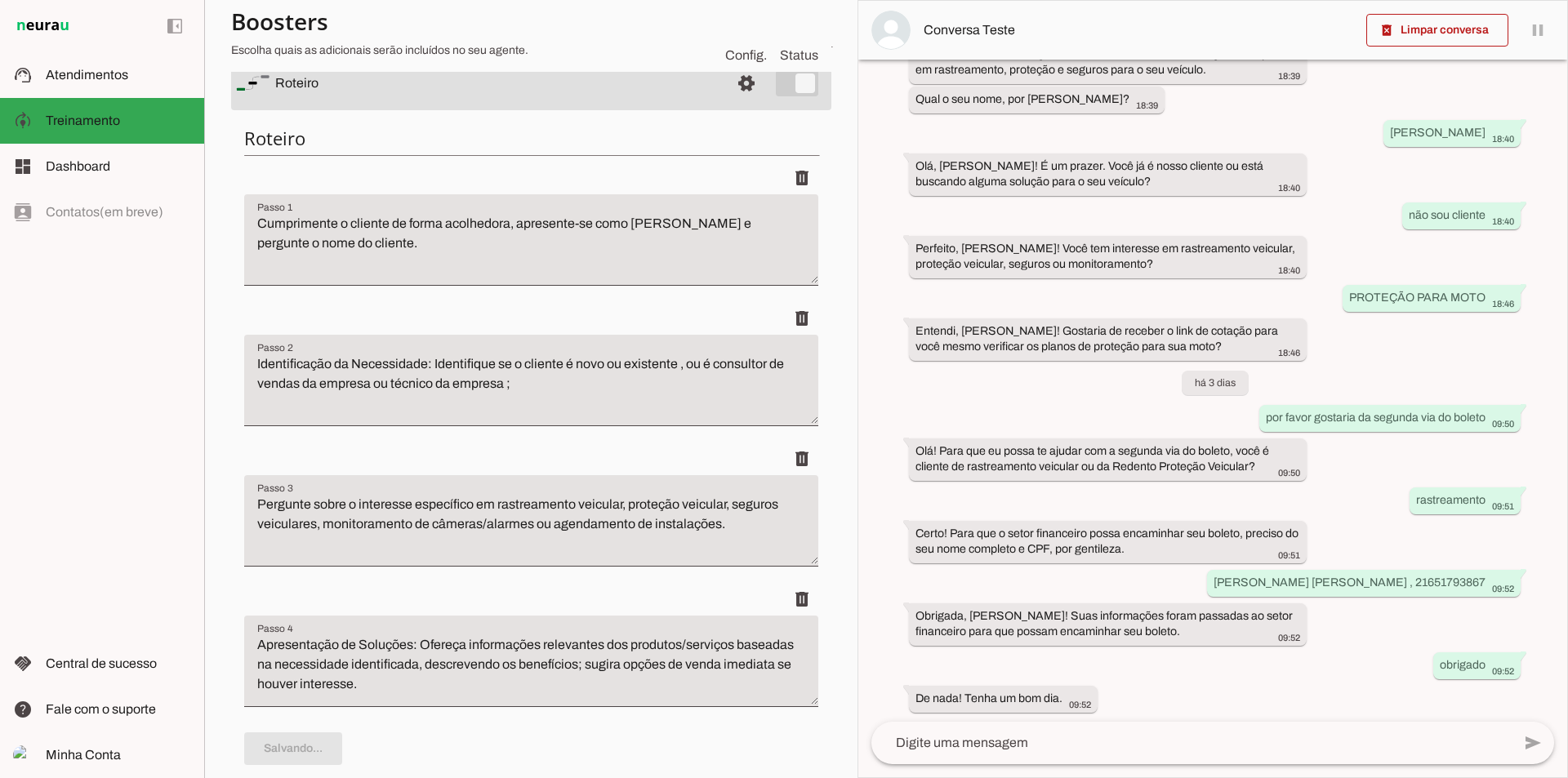
scroll to position [0, 0]
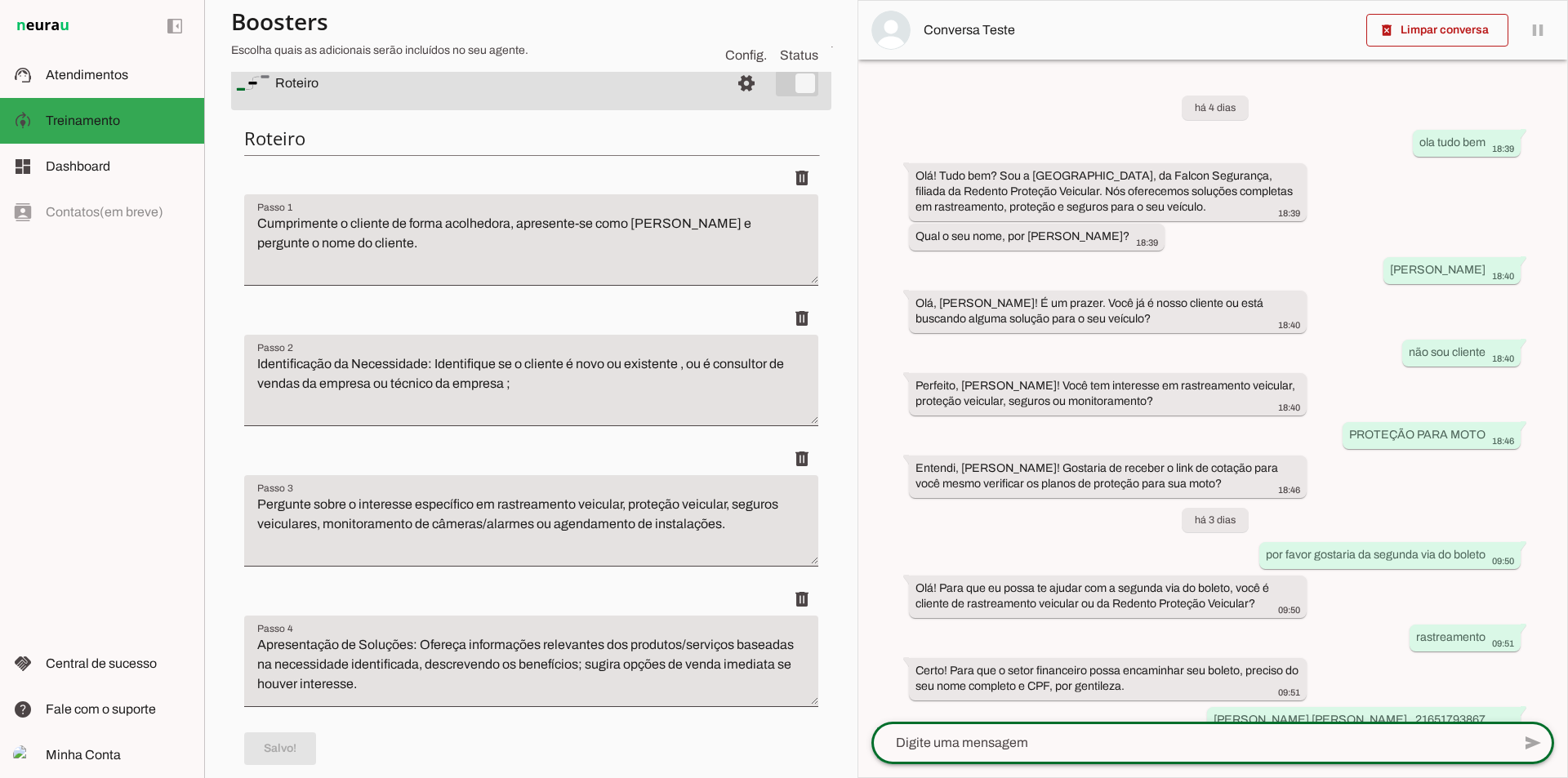
click at [1147, 744] on textarea at bounding box center [1192, 743] width 640 height 19
type textarea "ola tudo bem , bom dia"
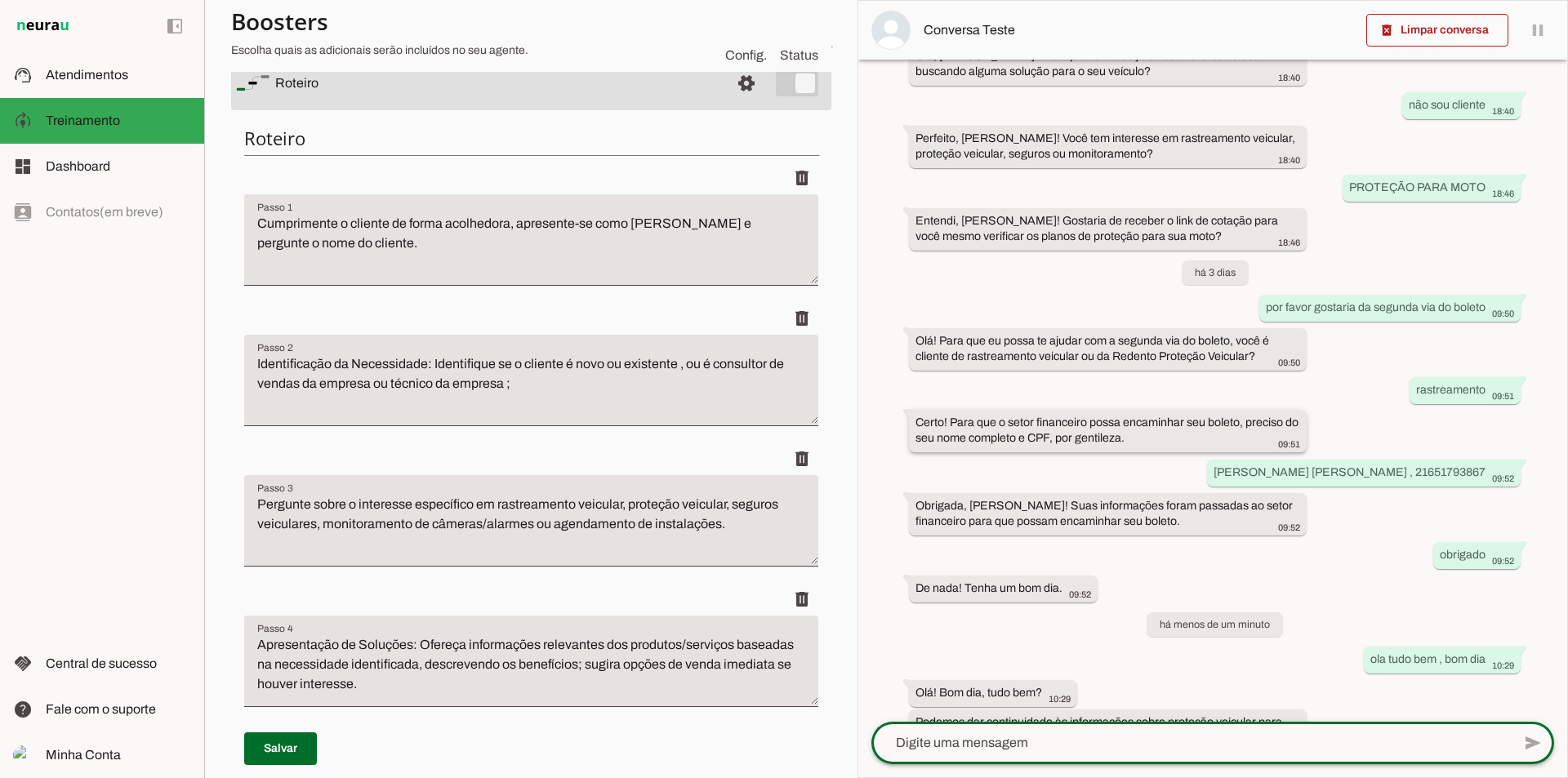
scroll to position [290, 0]
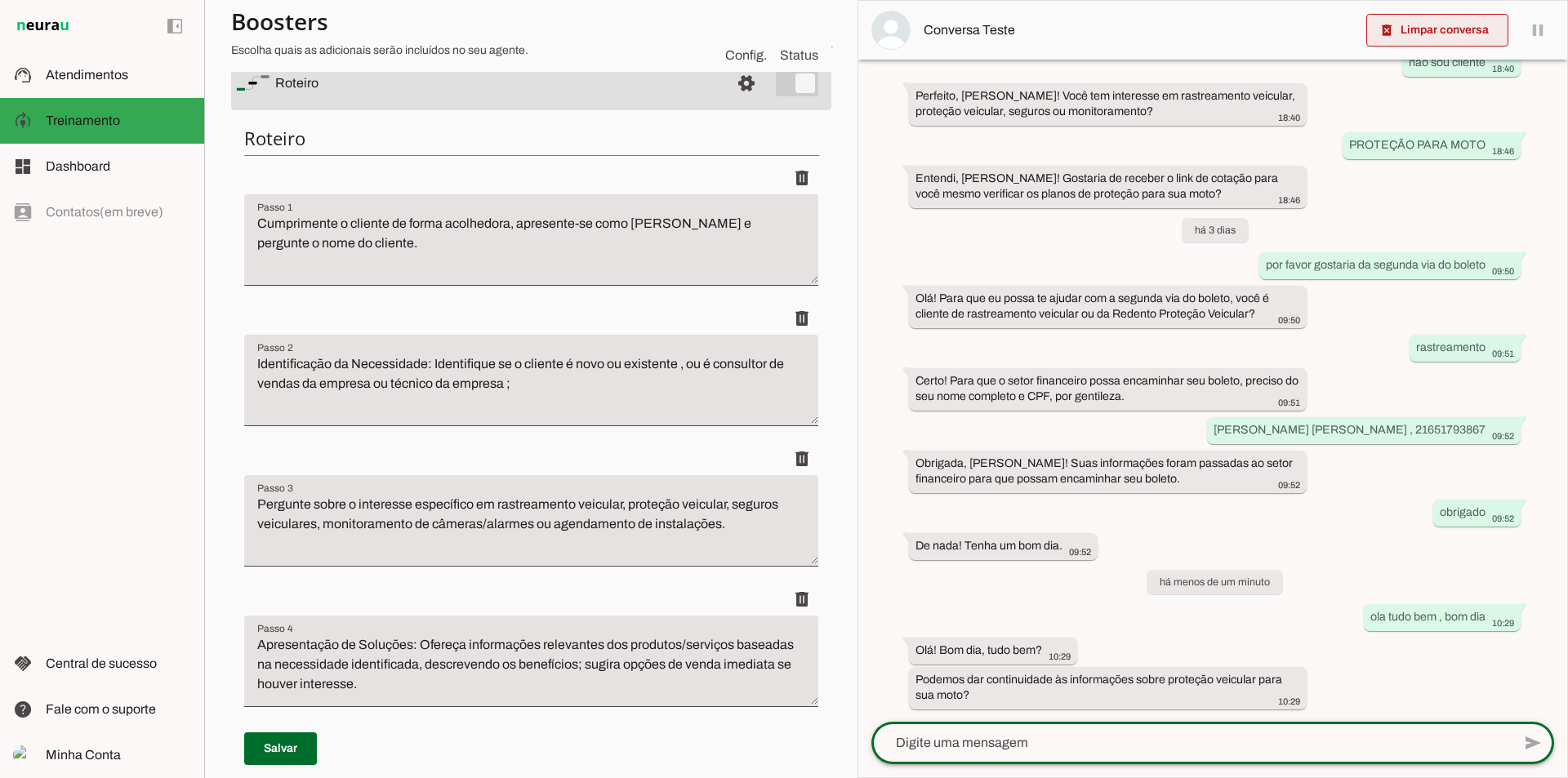
click at [1415, 38] on span at bounding box center [1437, 30] width 143 height 39
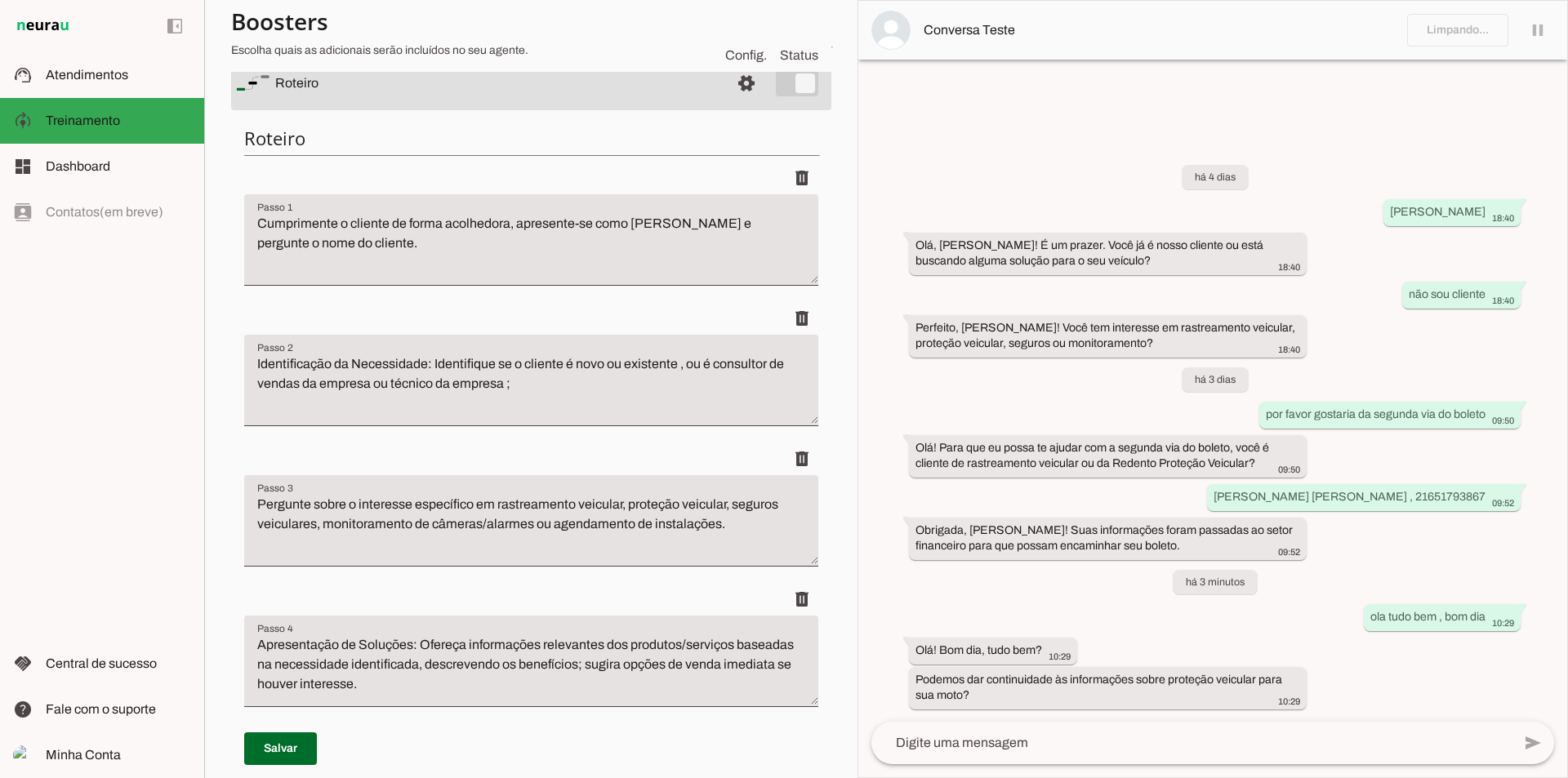
scroll to position [0, 0]
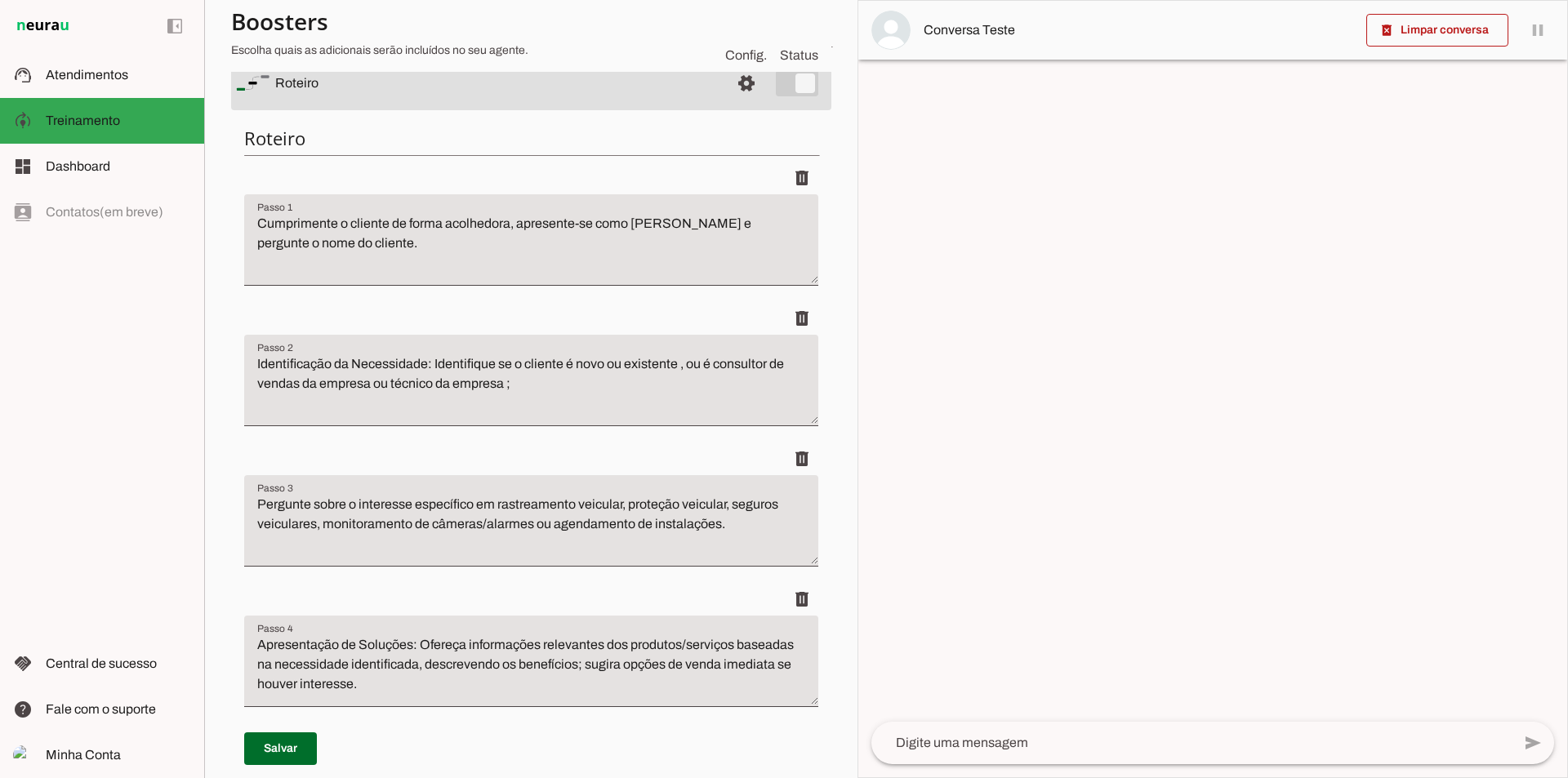
click at [1138, 740] on textarea at bounding box center [1192, 743] width 640 height 19
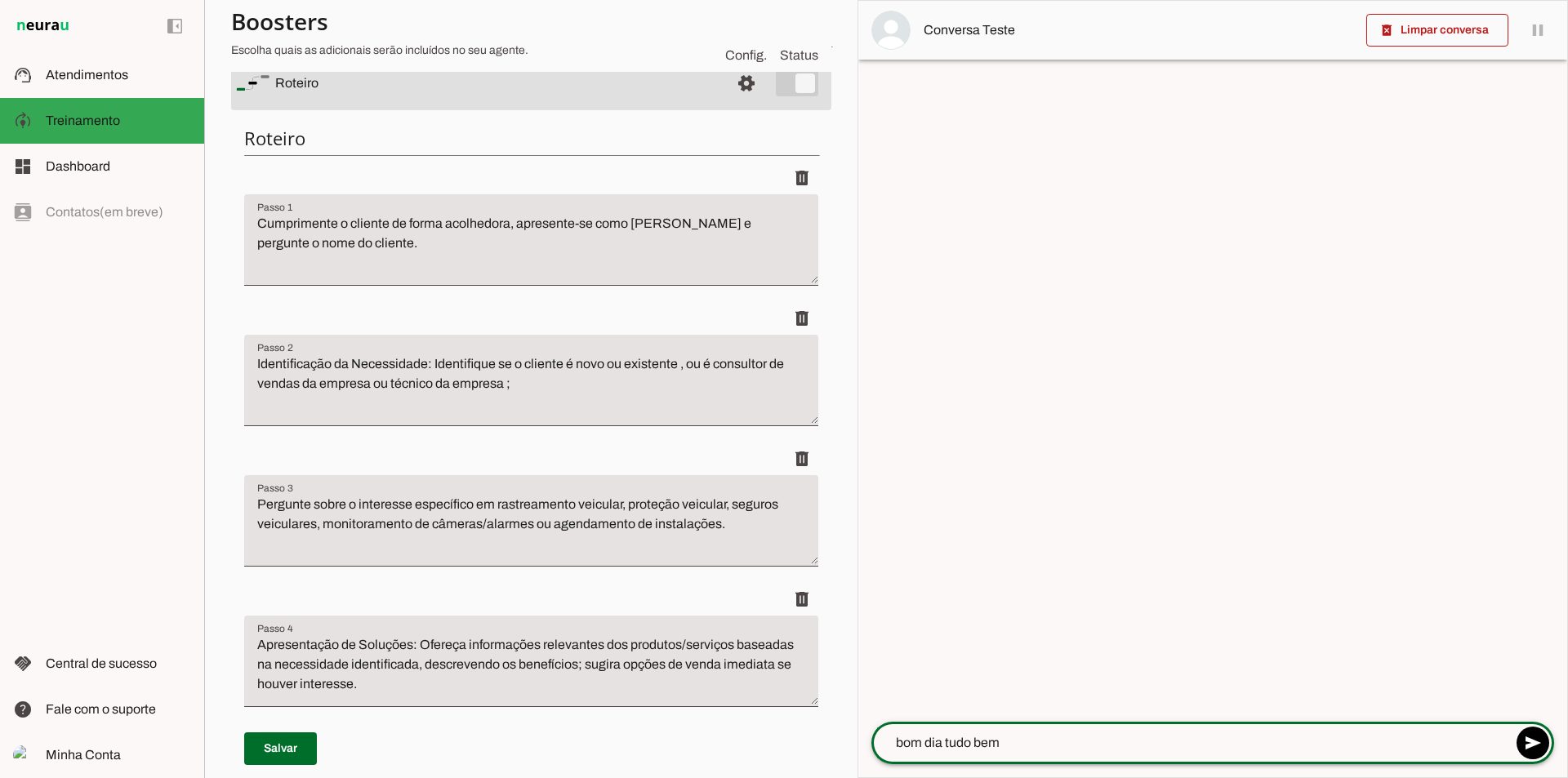
type textarea "bom dia tudo bem ?"
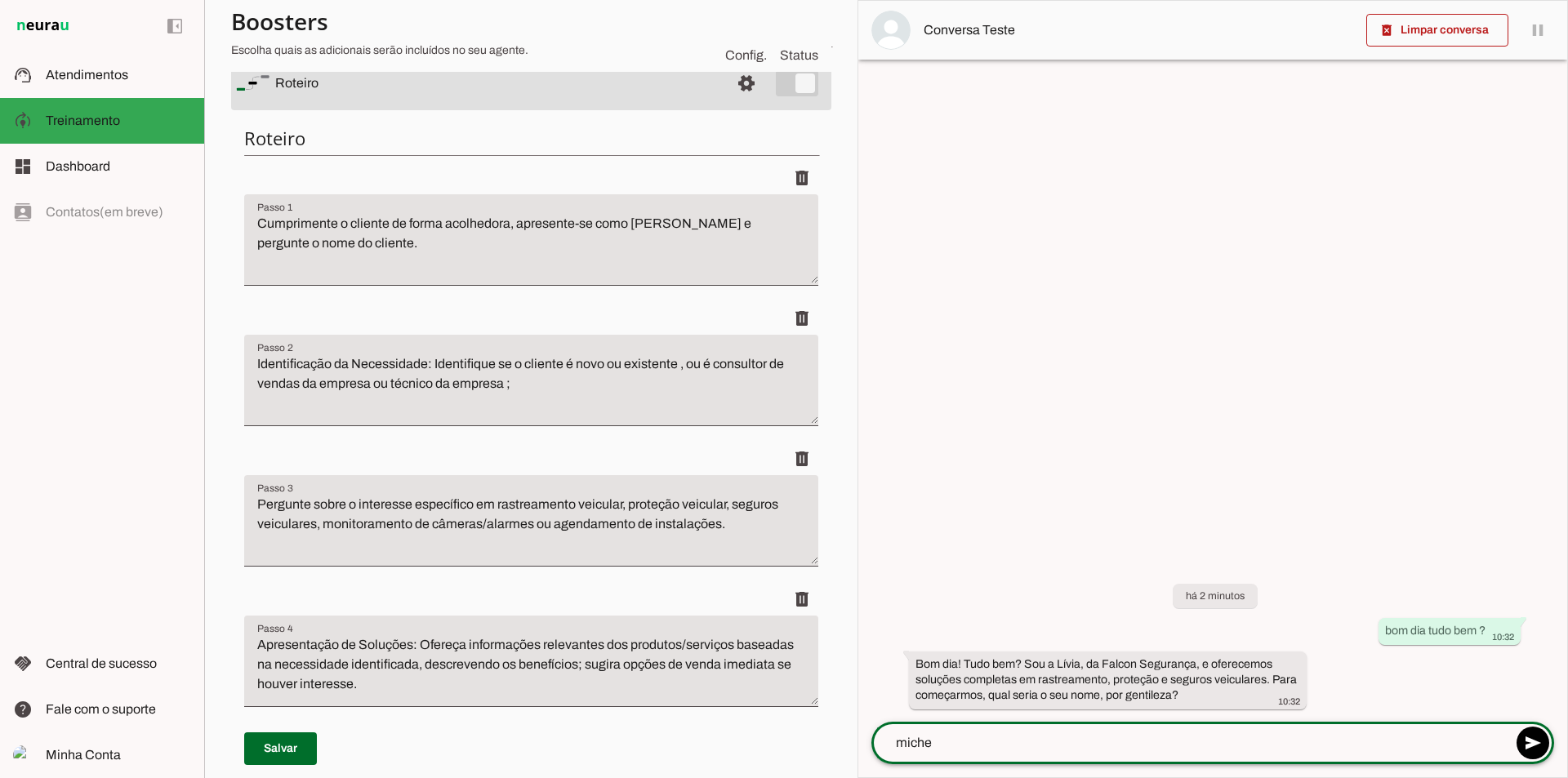
type textarea "[PERSON_NAME]"
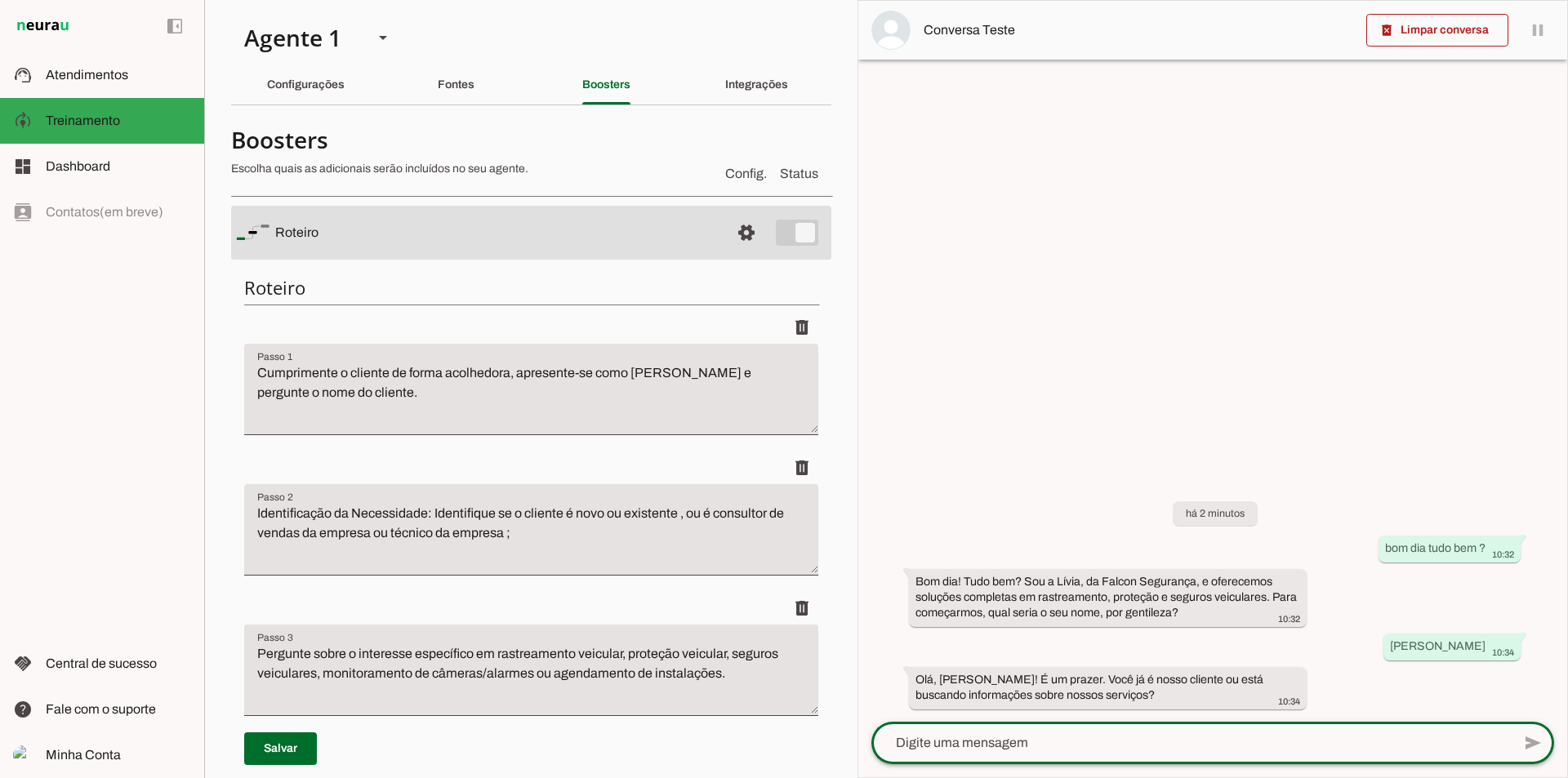
click at [1081, 747] on textarea at bounding box center [1192, 743] width 640 height 19
type textarea "não sou cliente"
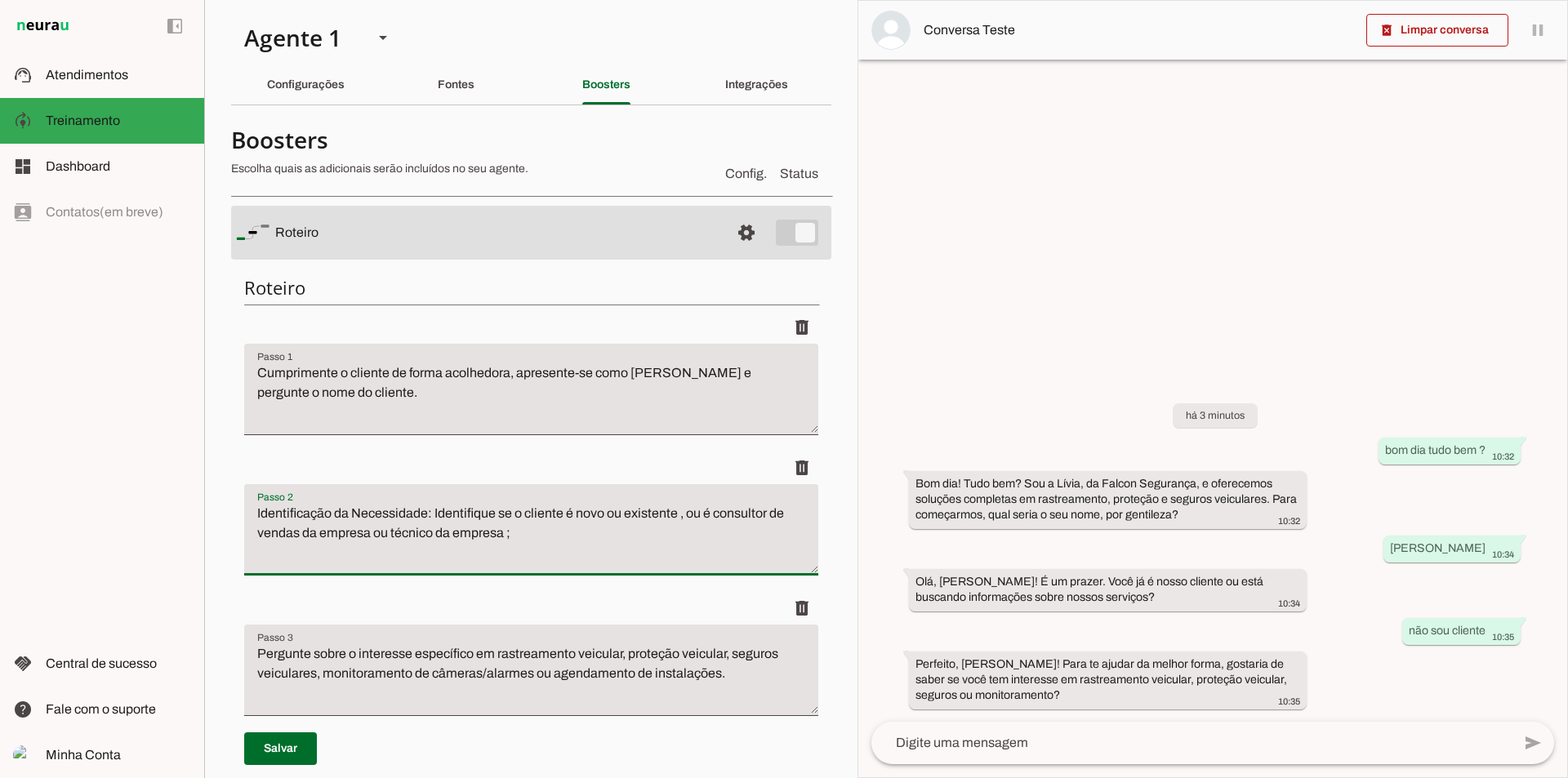
drag, startPoint x: 686, startPoint y: 513, endPoint x: 503, endPoint y: 542, distance: 185.3
click at [503, 542] on textarea "Identificação da Necessidade: Identifique se o cliente é novo ou existente , ou…" at bounding box center [531, 536] width 575 height 66
type textarea "Identificação da Necessidade: Identifique se o cliente é novo ou existente ;"
type md-filled-text-field "Identificação da Necessidade: Identifique se o cliente é novo ou existente ;"
click at [294, 748] on span at bounding box center [280, 748] width 73 height 39
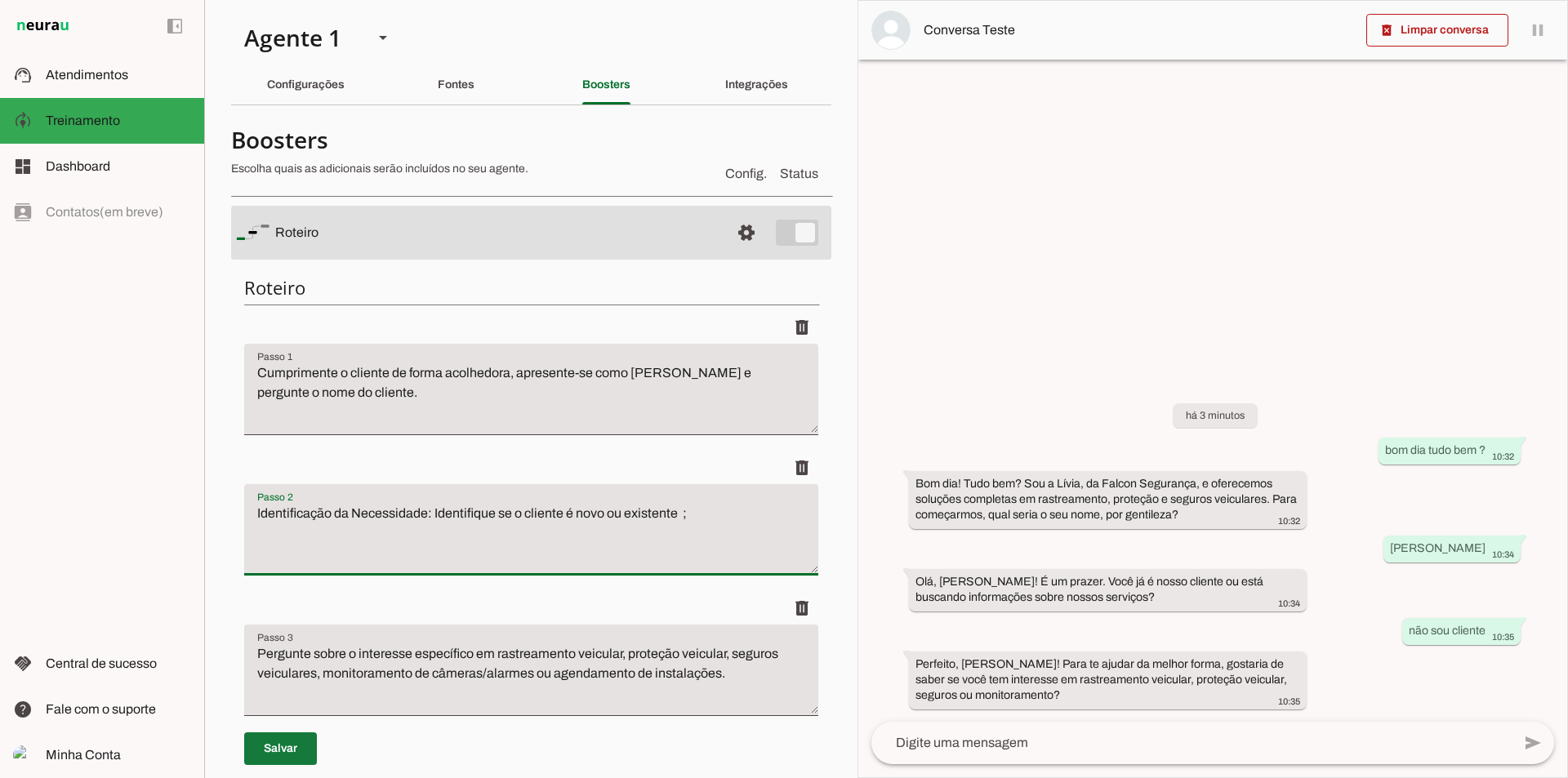
type textarea "Identificação da Necessidade: Identifique se o cliente é novo ou existente ;"
click at [1431, 37] on span at bounding box center [1437, 30] width 143 height 39
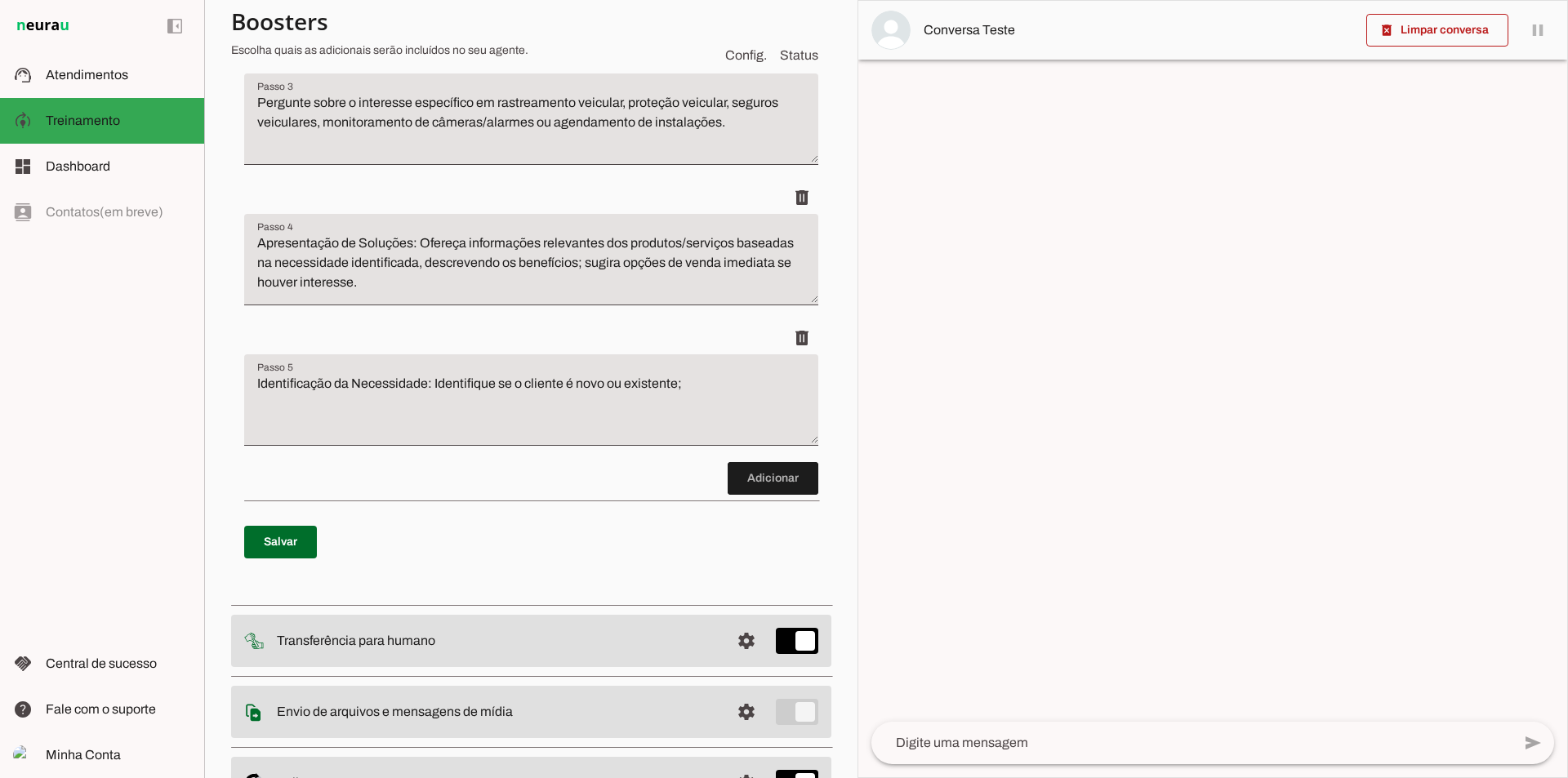
scroll to position [572, 0]
